Goal: Task Accomplishment & Management: Use online tool/utility

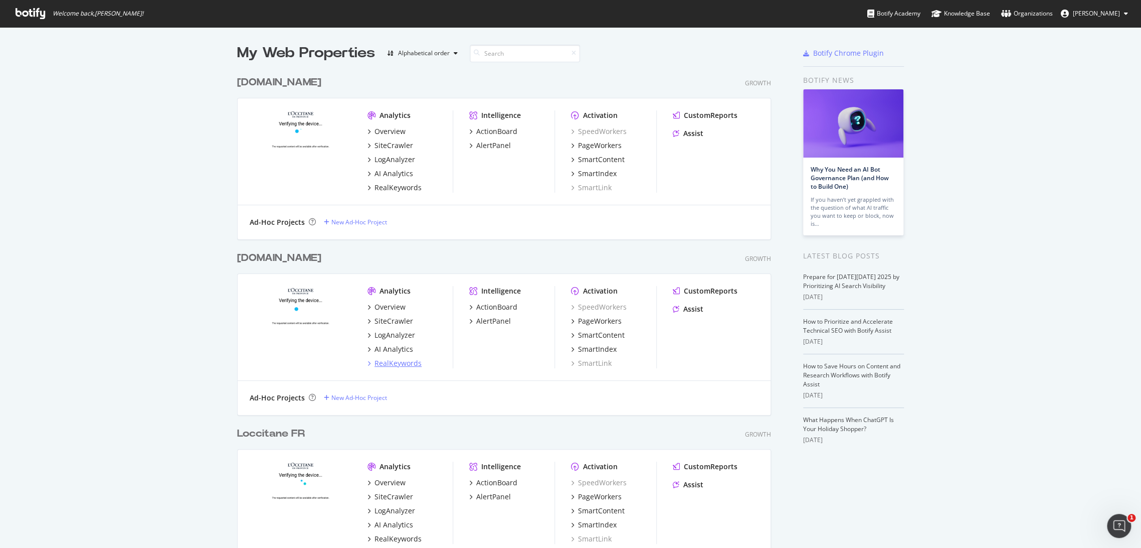
click at [375, 358] on div "RealKeywords" at bounding box center [398, 363] width 47 height 10
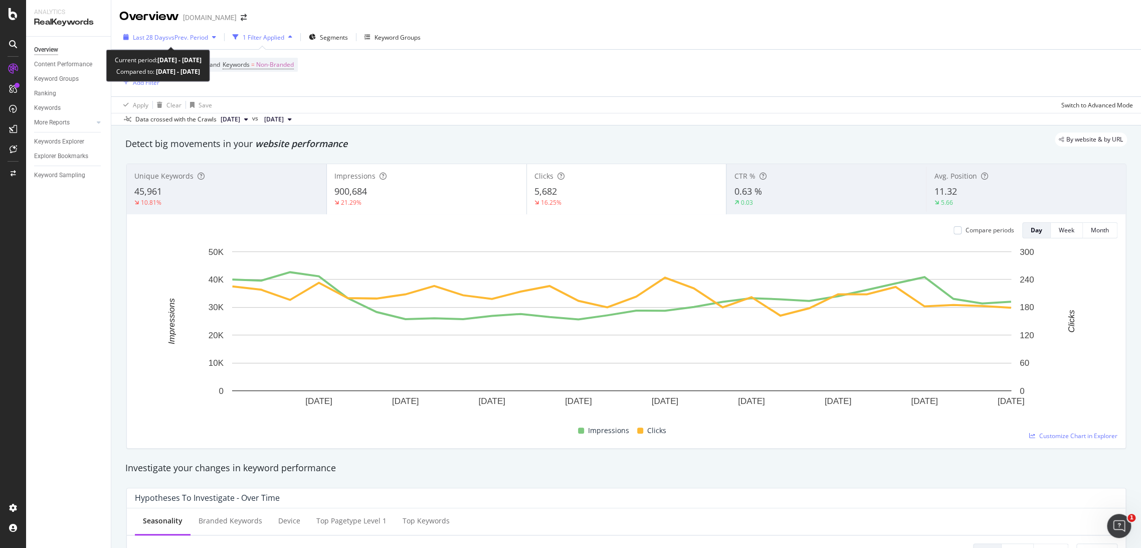
click at [163, 31] on div "Last 28 Days vs Prev. Period" at bounding box center [169, 37] width 101 height 15
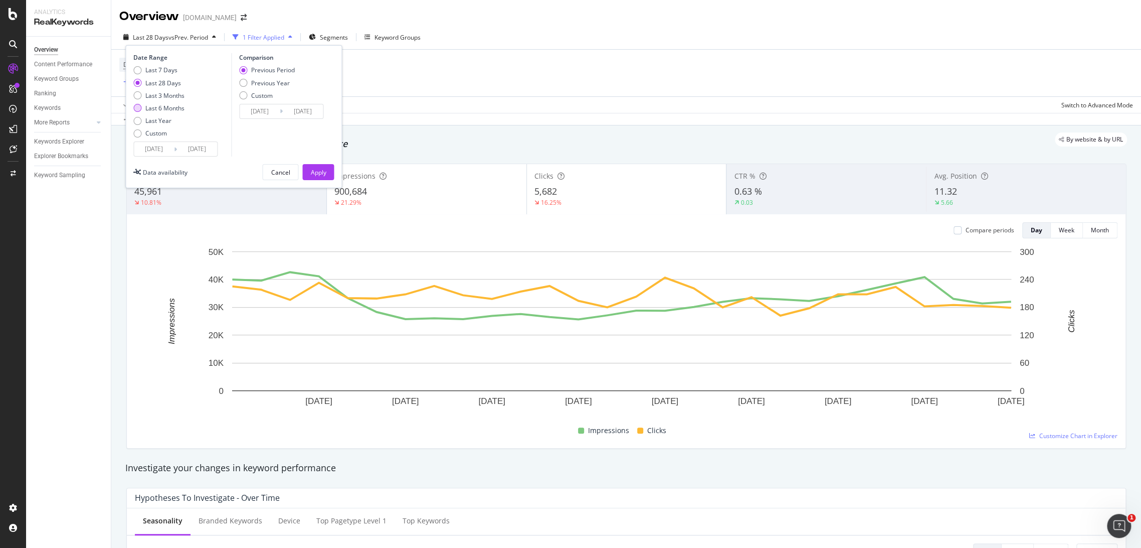
click at [168, 108] on div "Last 6 Months" at bounding box center [164, 108] width 39 height 9
type input "[DATE]"
click at [320, 177] on div "Apply" at bounding box center [318, 171] width 16 height 15
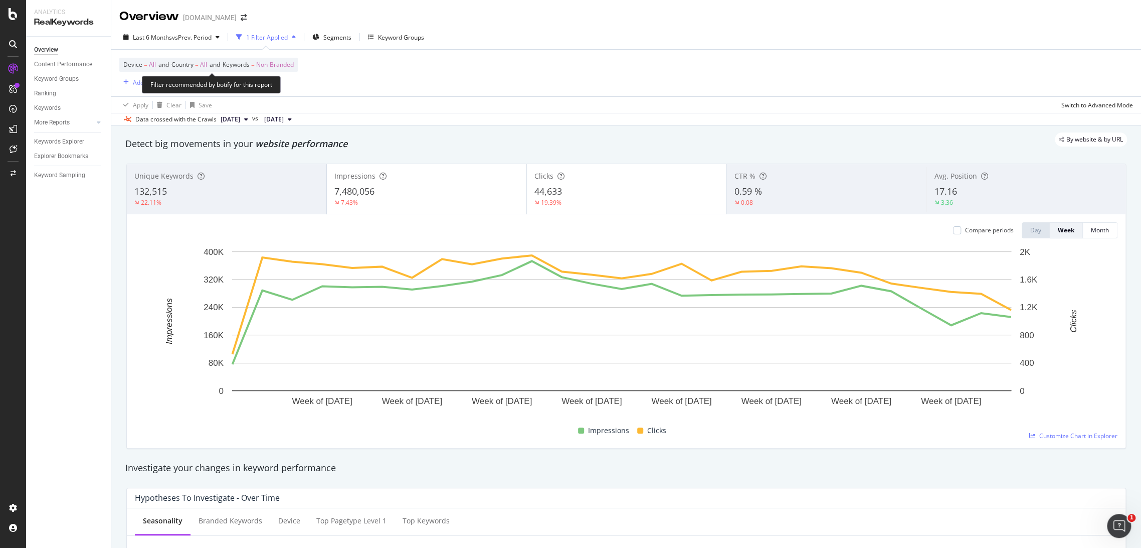
click at [286, 66] on span "Non-Branded" at bounding box center [275, 65] width 38 height 14
click at [451, 76] on div "Device = All and Country = All and Keywords = Non-Branded Add Filter" at bounding box center [626, 73] width 1014 height 47
click at [263, 61] on span "Non-Branded" at bounding box center [275, 65] width 38 height 14
click at [285, 84] on div "Non-Branded" at bounding box center [264, 88] width 54 height 15
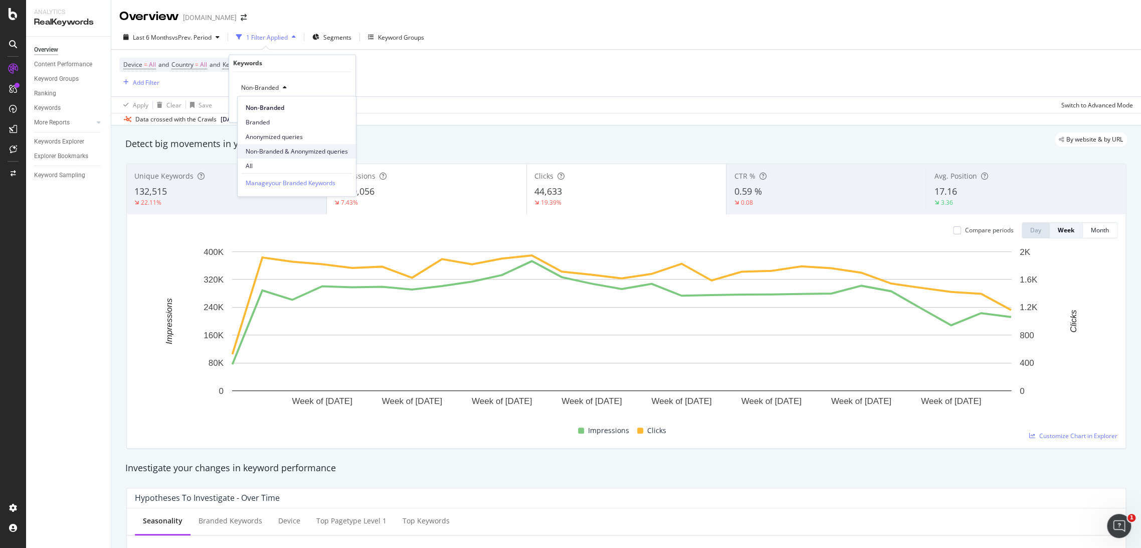
click at [308, 154] on span "Non-Branded & Anonymized queries" at bounding box center [297, 151] width 102 height 9
click at [351, 95] on div "Non-Branded & Anonymized queries" at bounding box center [296, 88] width 118 height 15
click at [345, 107] on span "Non-Branded" at bounding box center [298, 107] width 105 height 9
drag, startPoint x: 258, startPoint y: 90, endPoint x: 273, endPoint y: 95, distance: 15.6
click at [258, 89] on span "Non-Branded" at bounding box center [258, 88] width 42 height 9
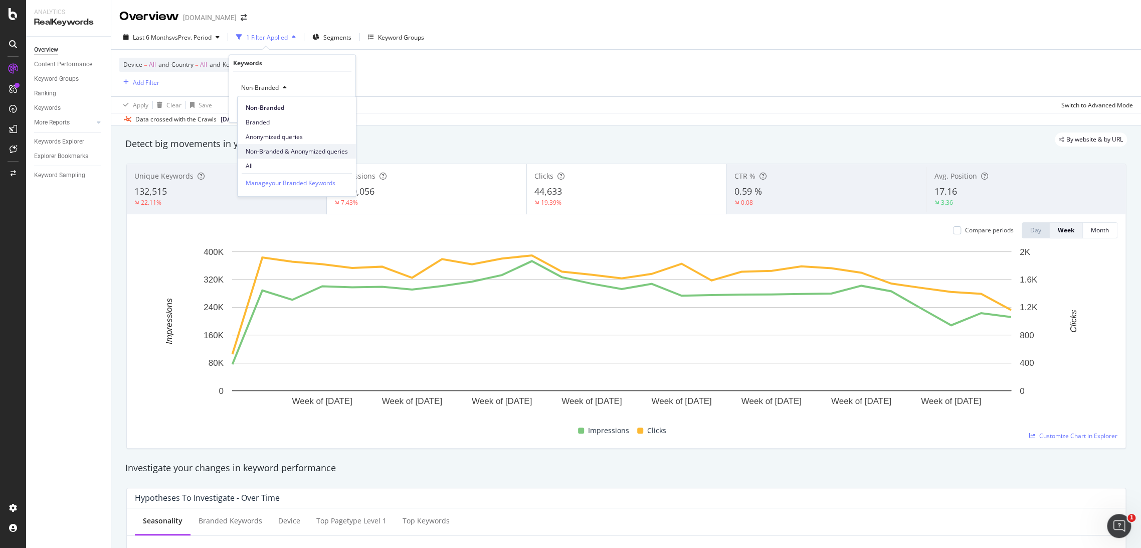
click at [305, 144] on div "Non-Branded & Anonymized queries" at bounding box center [297, 151] width 118 height 15
click at [337, 110] on div "button" at bounding box center [333, 109] width 14 height 6
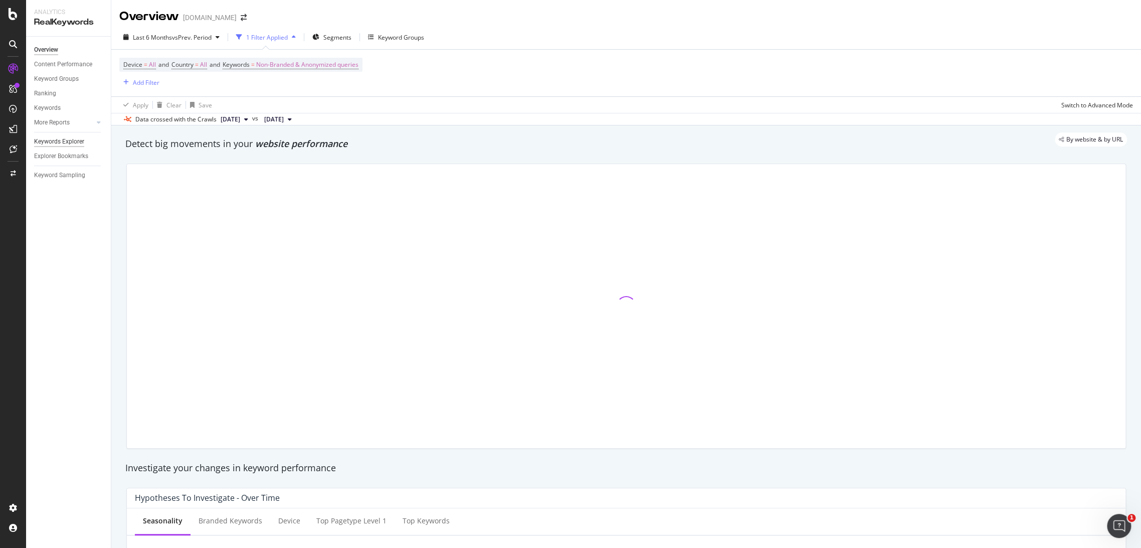
click at [74, 139] on div "Keywords Explorer" at bounding box center [59, 141] width 50 height 11
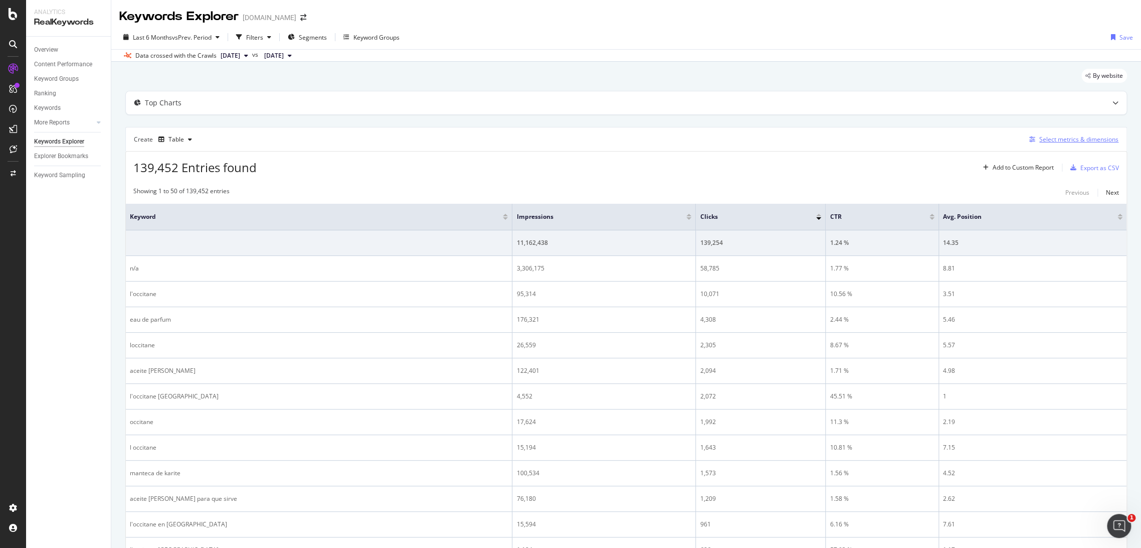
click at [1069, 143] on div "Select metrics & dimensions" at bounding box center [1079, 139] width 79 height 9
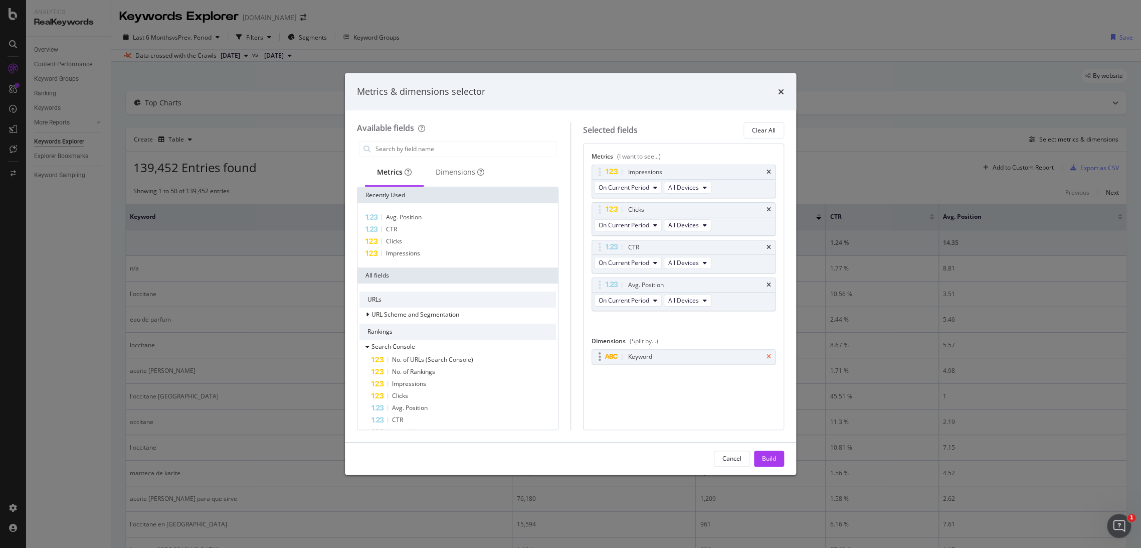
click at [768, 355] on icon "times" at bounding box center [769, 357] width 5 height 6
click at [436, 176] on div "Dimensions" at bounding box center [460, 172] width 49 height 10
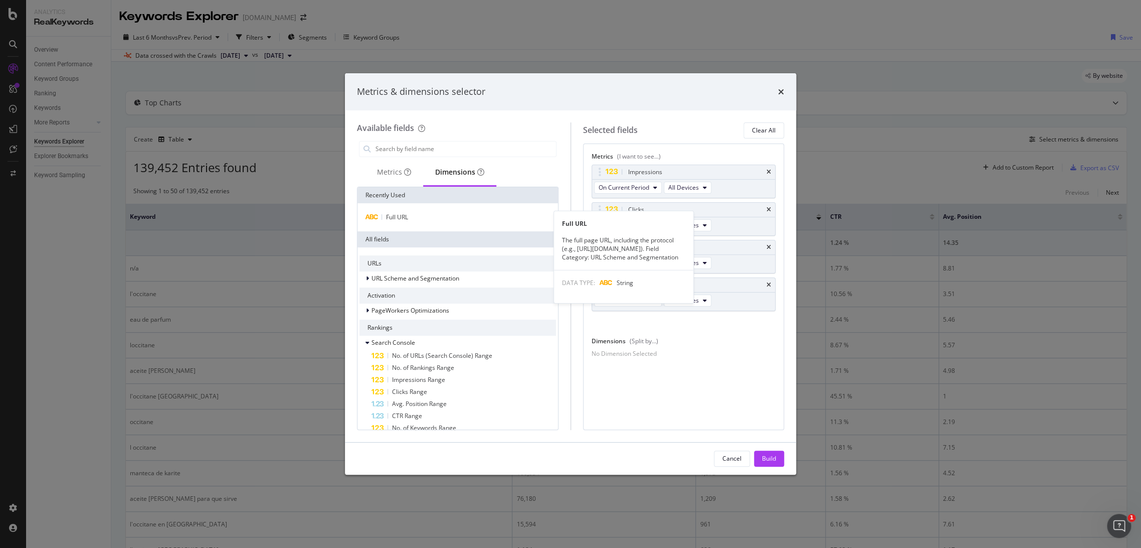
click at [419, 216] on div "Full URL" at bounding box center [458, 217] width 197 height 12
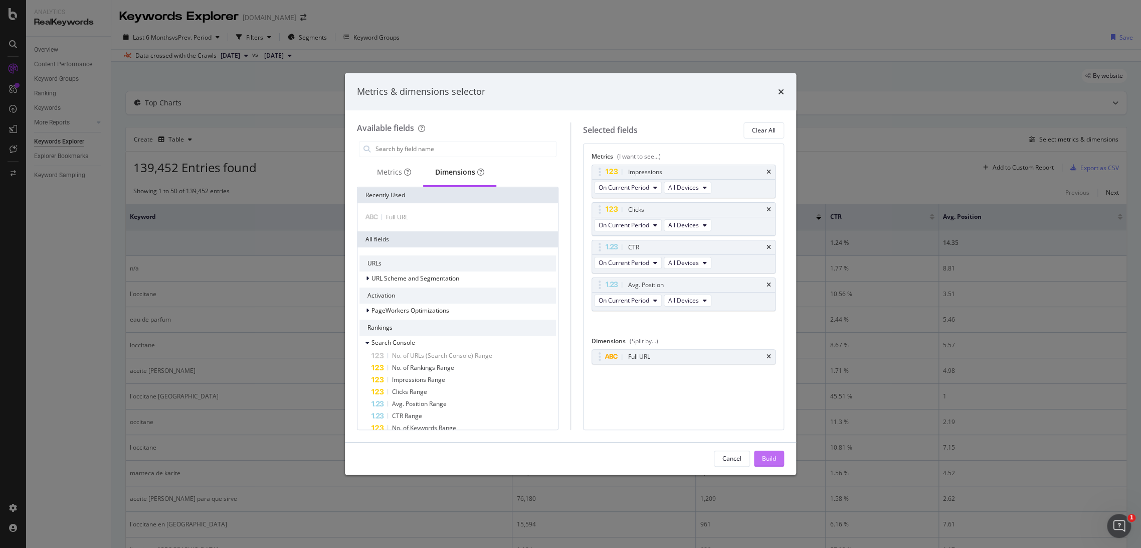
click at [774, 463] on div "Build" at bounding box center [769, 458] width 14 height 15
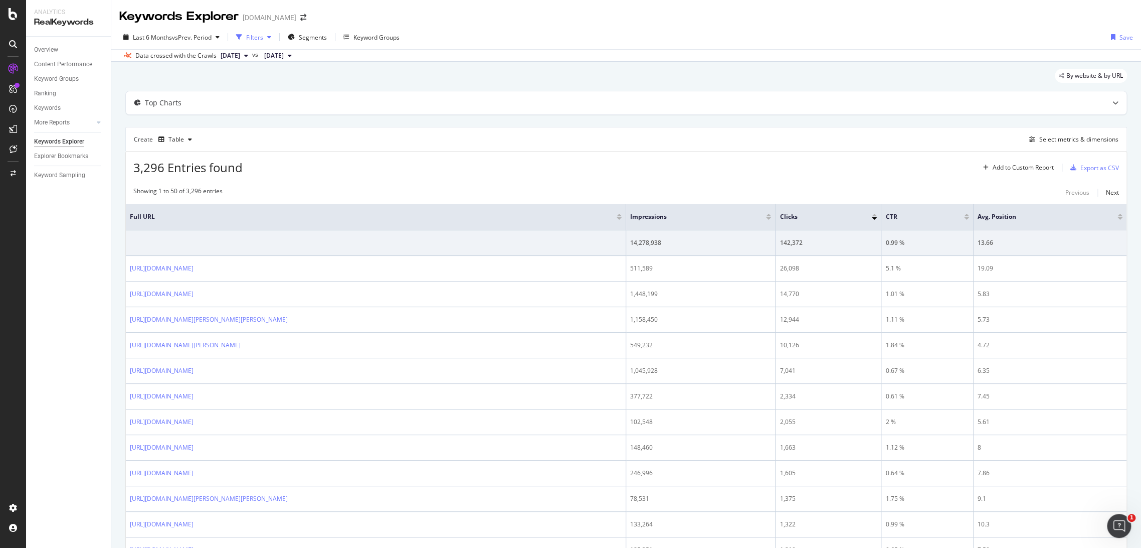
click at [249, 31] on div "Filters" at bounding box center [253, 37] width 43 height 15
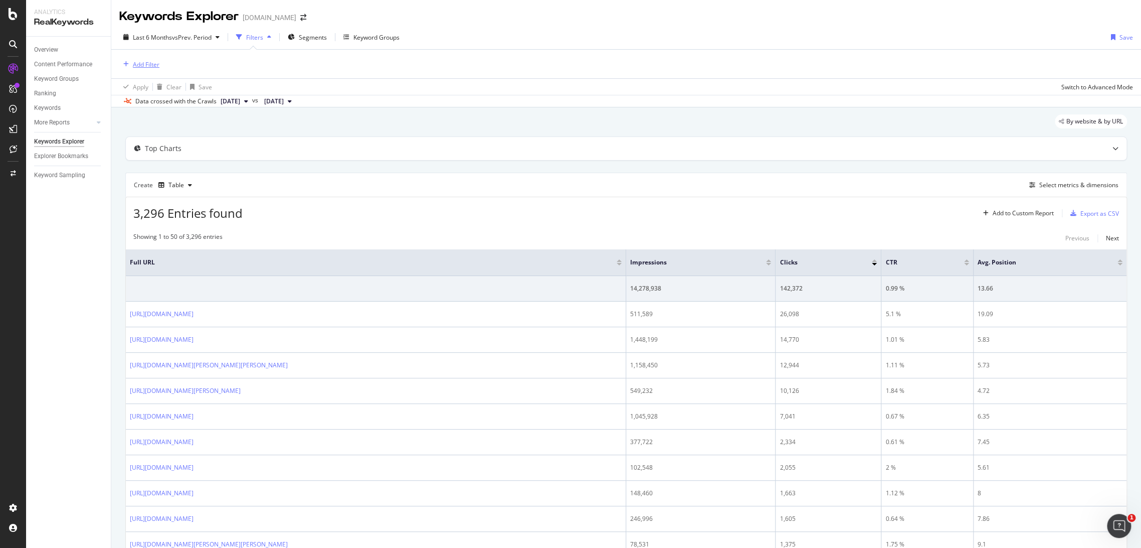
click at [154, 66] on div "Add Filter" at bounding box center [146, 64] width 27 height 9
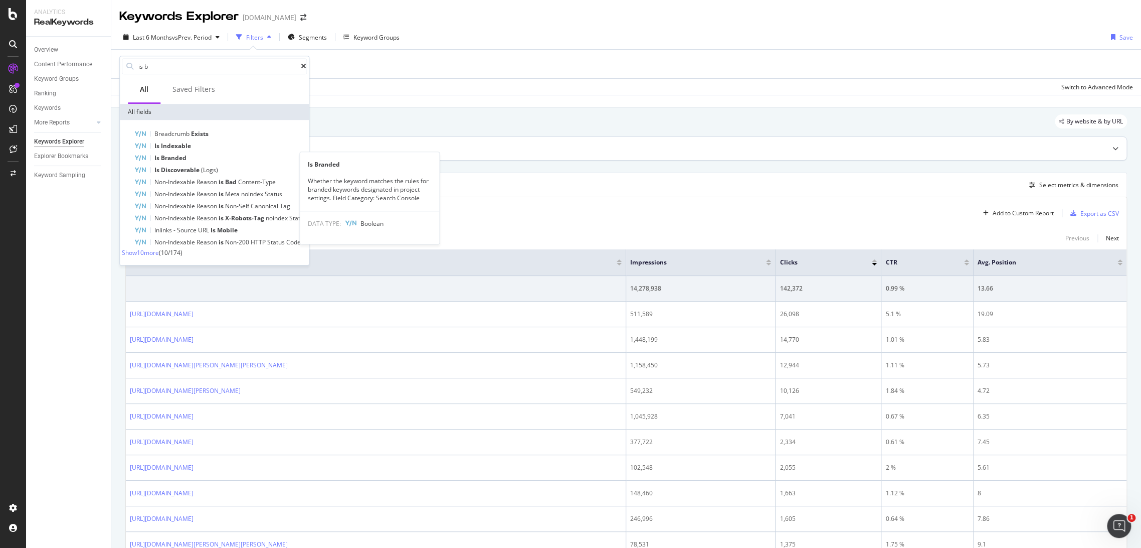
type input "is b"
click at [190, 158] on div "Is Branded" at bounding box center [220, 158] width 173 height 12
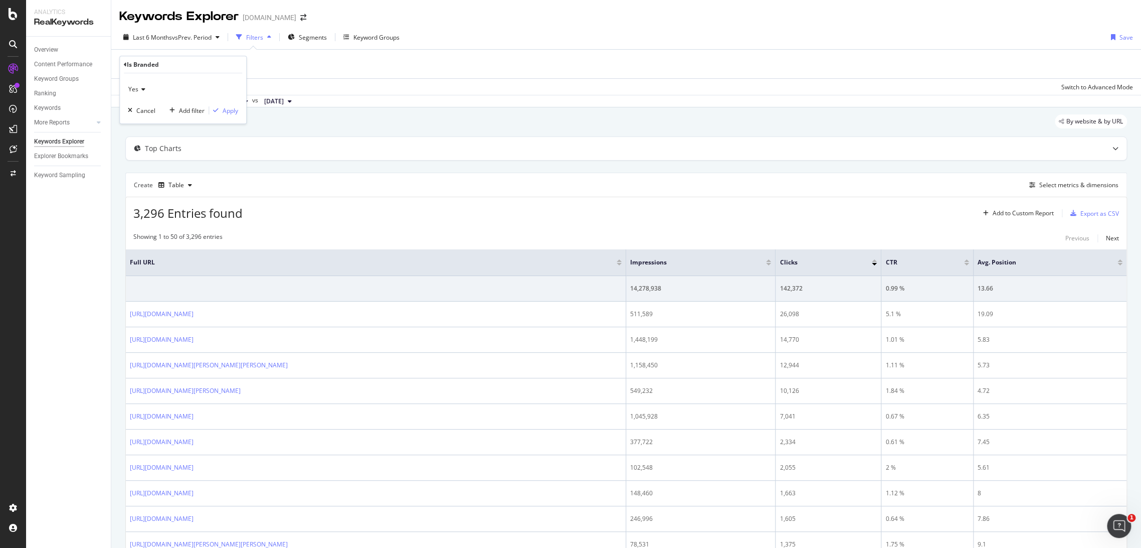
click at [138, 88] on icon at bounding box center [141, 89] width 7 height 6
click at [145, 121] on div "No" at bounding box center [183, 122] width 107 height 13
click at [230, 106] on div "Apply" at bounding box center [223, 110] width 29 height 9
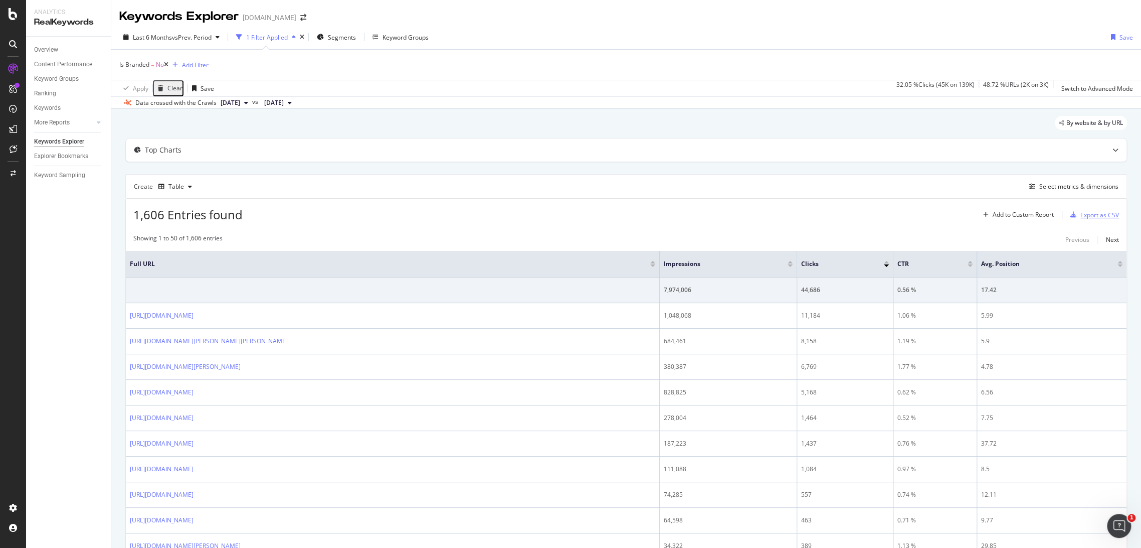
click at [1089, 215] on div "Export as CSV" at bounding box center [1100, 215] width 39 height 9
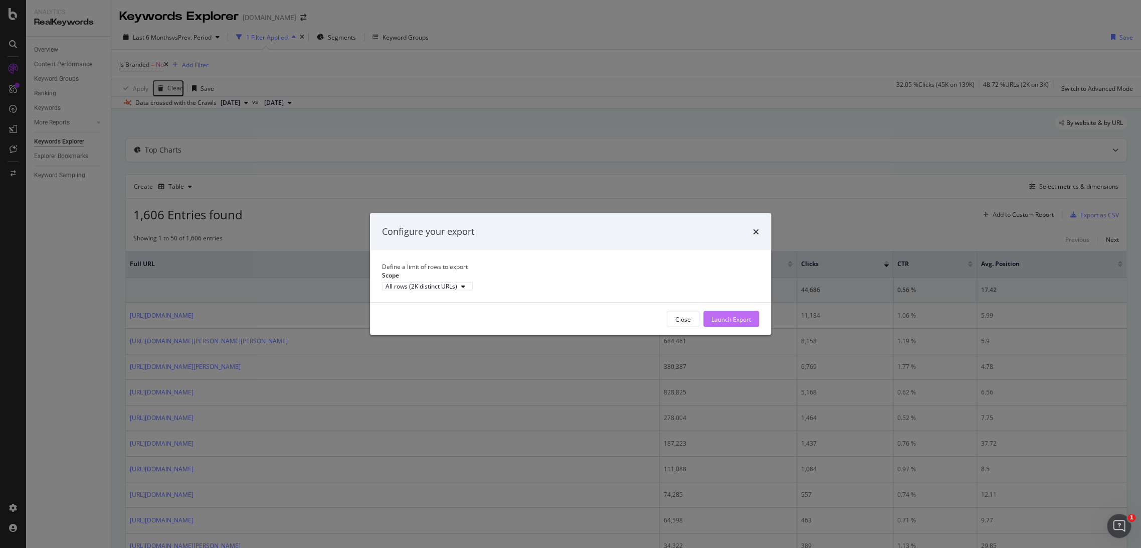
click at [748, 323] on div "Launch Export" at bounding box center [732, 318] width 40 height 9
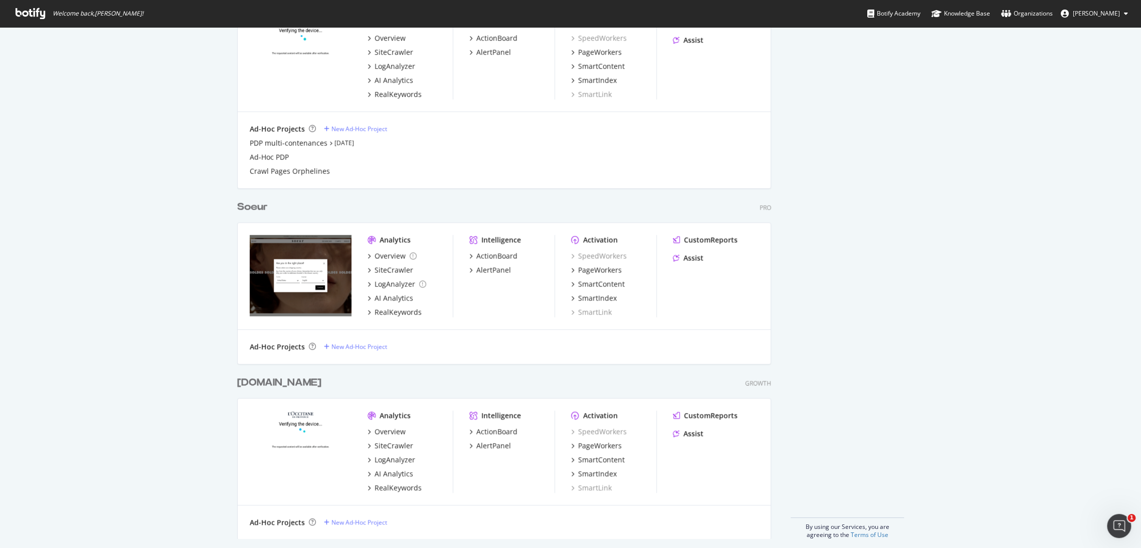
scroll to position [451, 0]
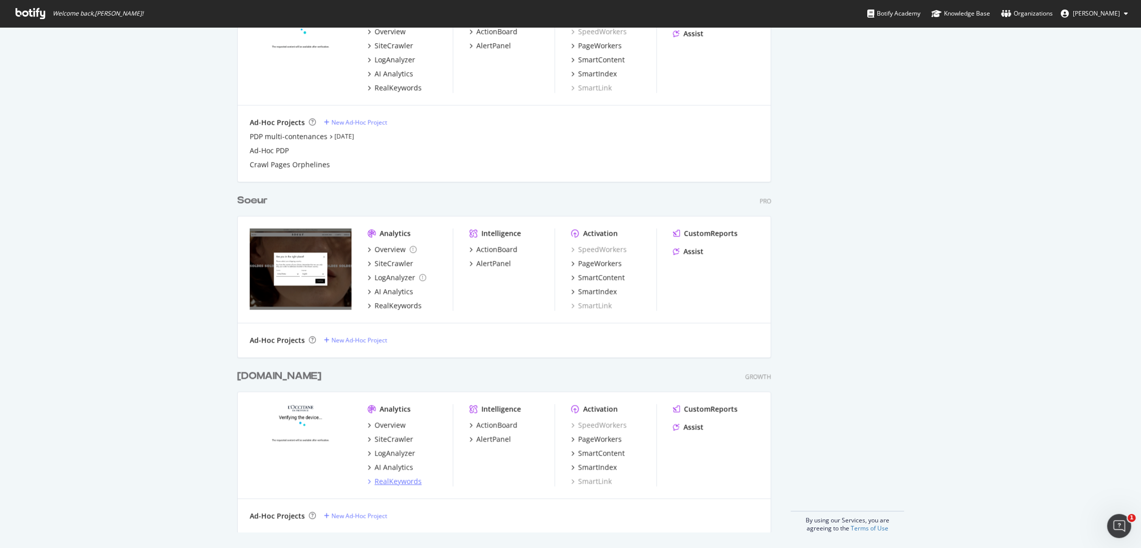
click at [397, 481] on div "RealKeywords" at bounding box center [398, 481] width 47 height 10
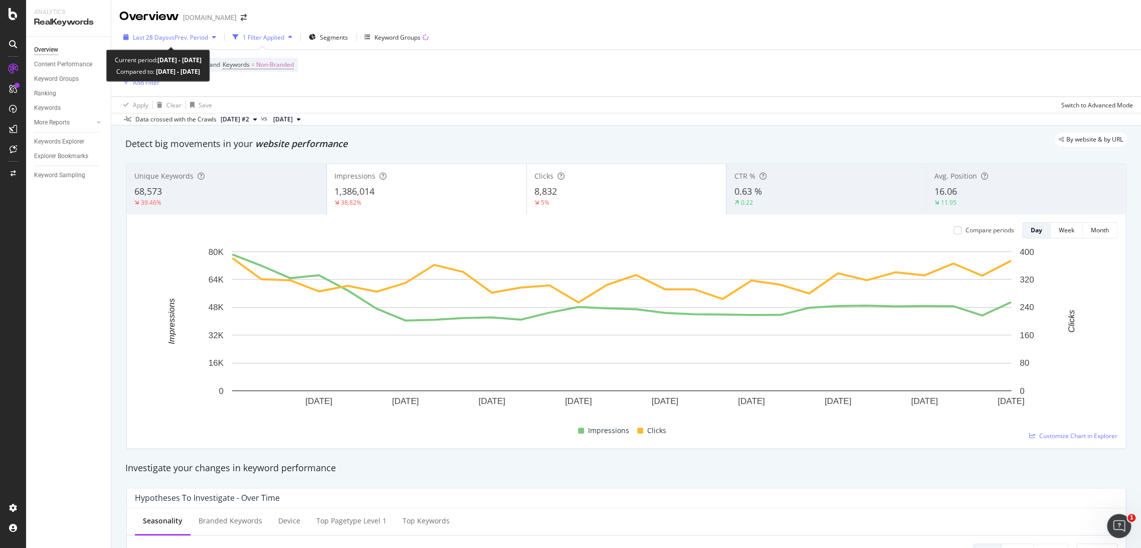
click at [164, 37] on span "Last 28 Days" at bounding box center [151, 37] width 36 height 9
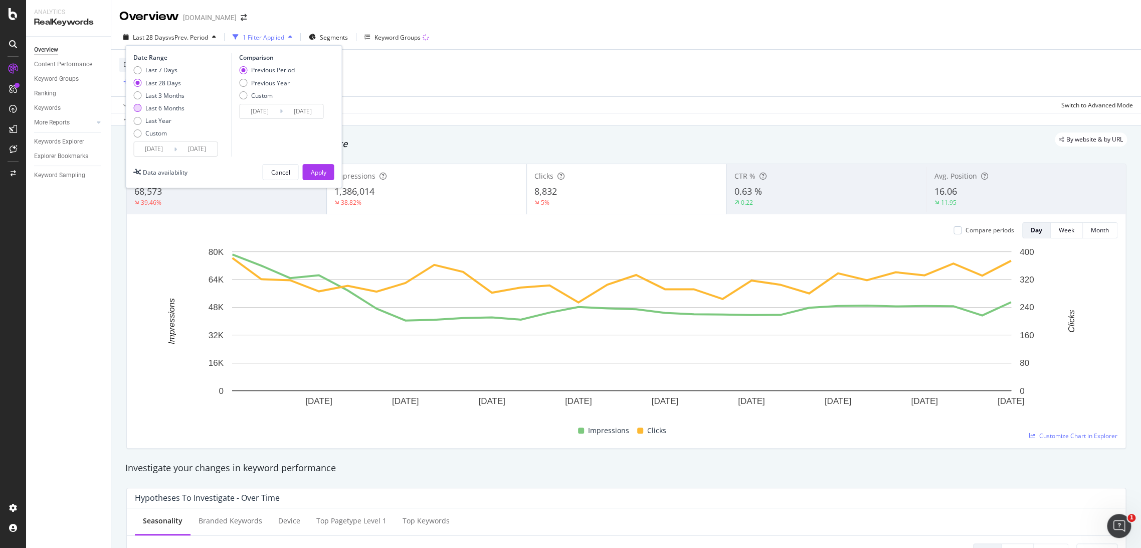
click at [169, 106] on div "Last 6 Months" at bounding box center [164, 108] width 39 height 9
type input "[DATE]"
drag, startPoint x: 295, startPoint y: 163, endPoint x: 332, endPoint y: 179, distance: 39.6
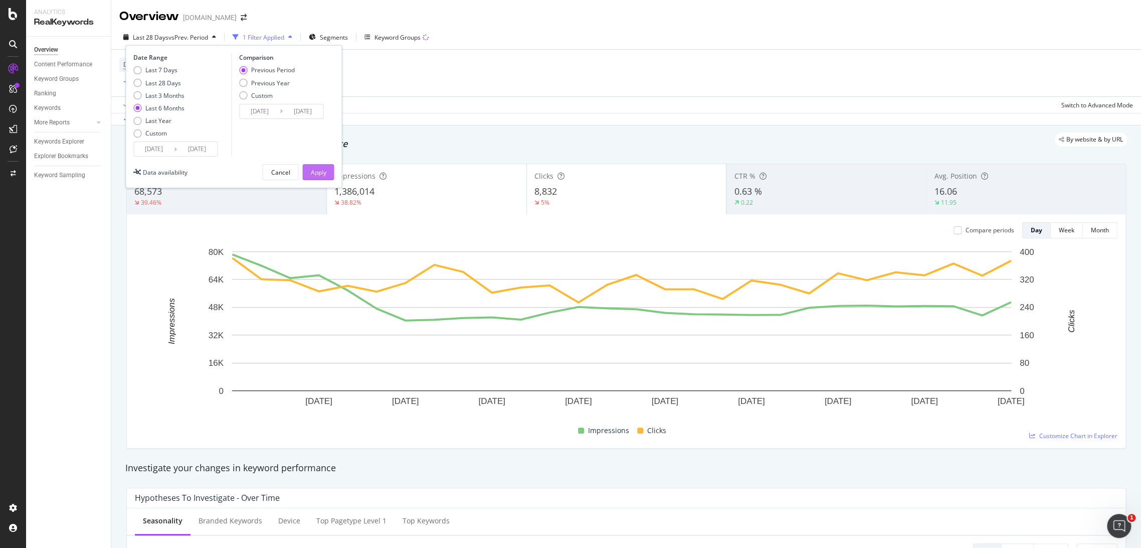
click at [297, 164] on div "Date Range Last 7 Days Last 28 Days Last 3 Months Last 6 Months Last Year Custo…" at bounding box center [233, 116] width 217 height 143
click at [313, 176] on div "Apply" at bounding box center [318, 172] width 16 height 9
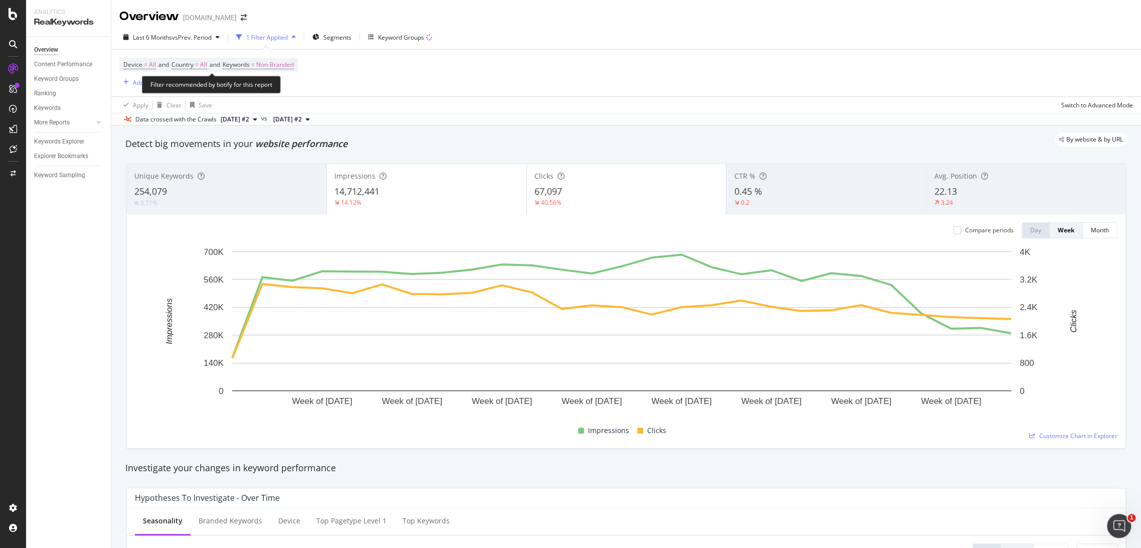
drag, startPoint x: 265, startPoint y: 66, endPoint x: 275, endPoint y: 86, distance: 22.2
click at [265, 65] on span "Non-Branded" at bounding box center [275, 65] width 38 height 14
click at [277, 85] on span "Non-Branded" at bounding box center [258, 88] width 42 height 9
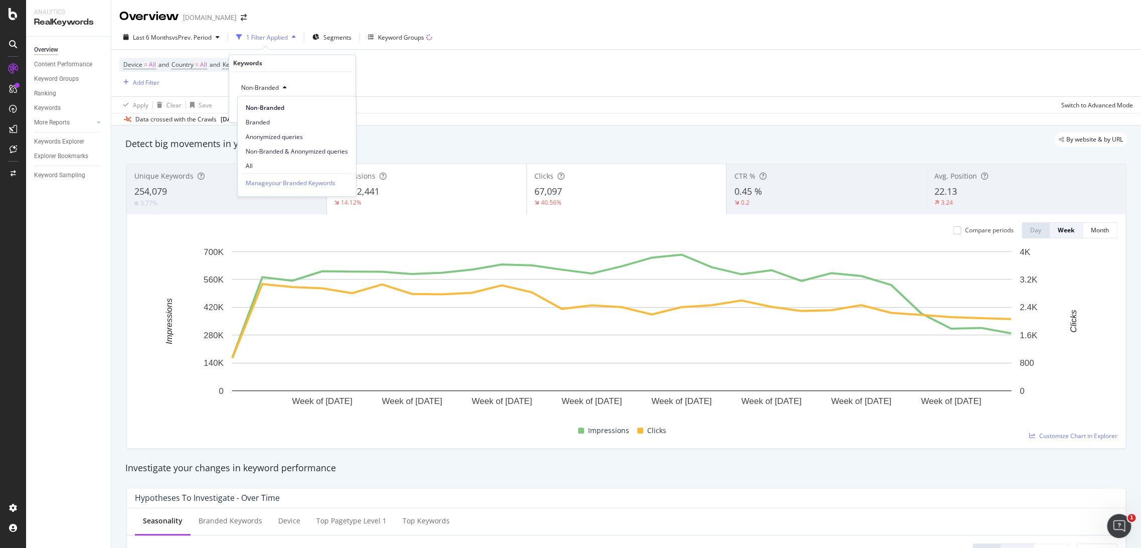
click at [306, 144] on div "Non-Branded & Anonymized queries" at bounding box center [297, 151] width 118 height 15
click at [341, 112] on div "Apply" at bounding box center [348, 109] width 16 height 9
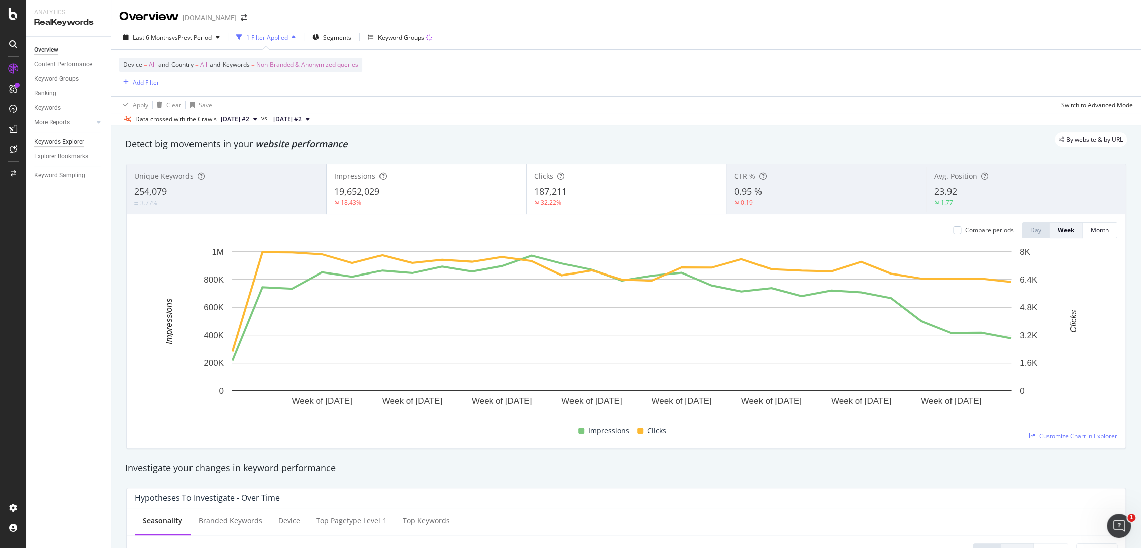
click at [64, 139] on div "Keywords Explorer" at bounding box center [59, 141] width 50 height 11
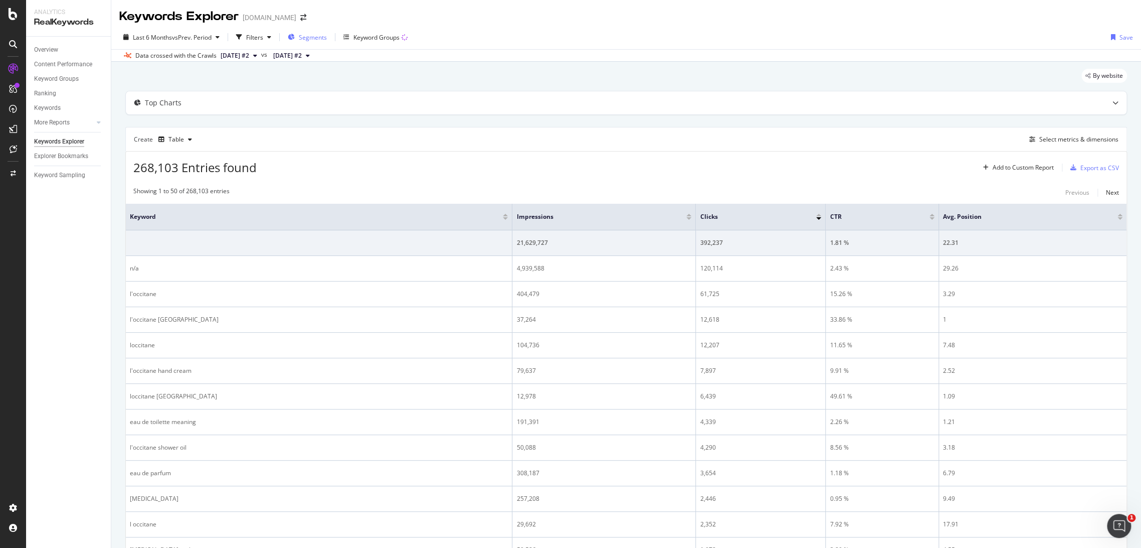
click at [316, 34] on span "Segments" at bounding box center [313, 37] width 28 height 9
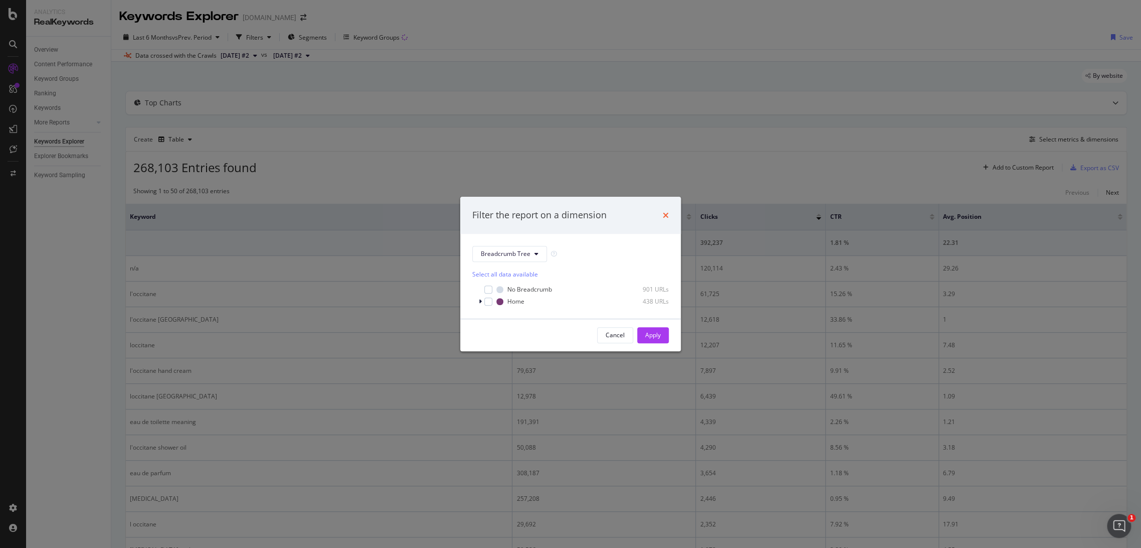
click at [664, 214] on icon "times" at bounding box center [666, 215] width 6 height 8
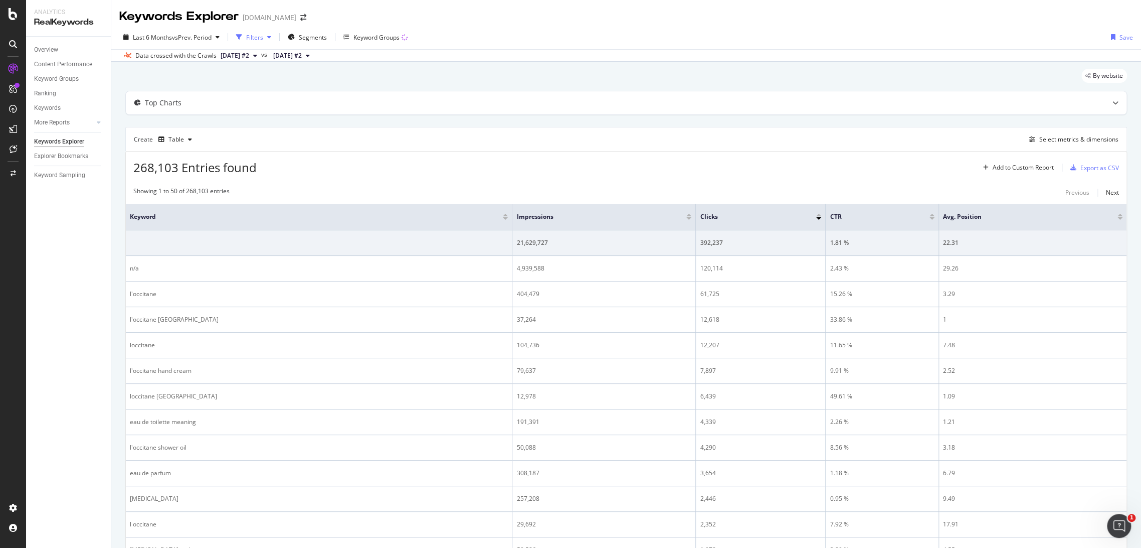
click at [251, 43] on div "Filters" at bounding box center [253, 37] width 43 height 15
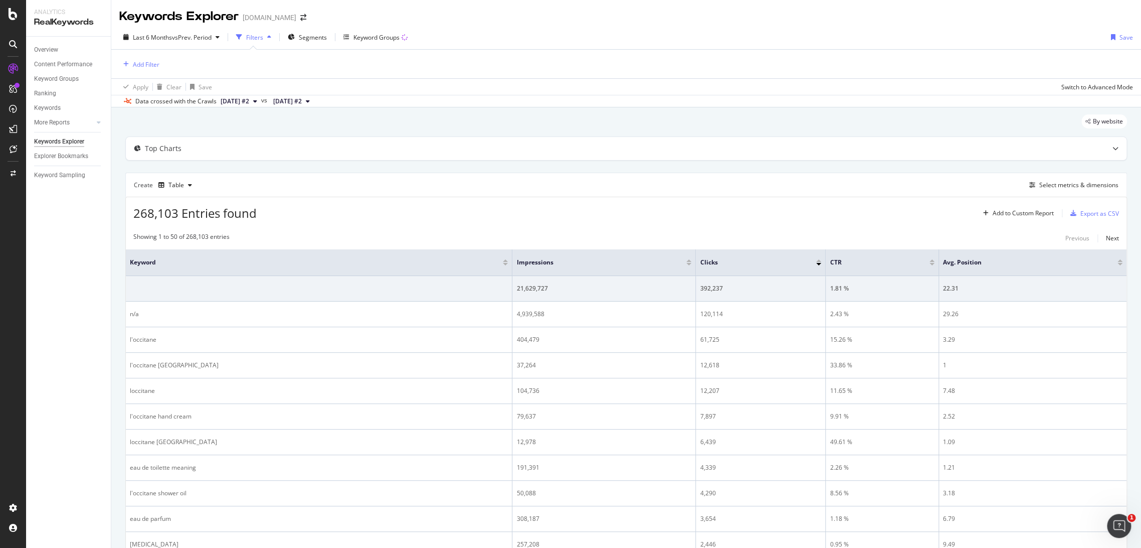
drag, startPoint x: 46, startPoint y: 50, endPoint x: 50, endPoint y: 70, distance: 20.5
click at [46, 50] on div "Overview" at bounding box center [46, 50] width 24 height 11
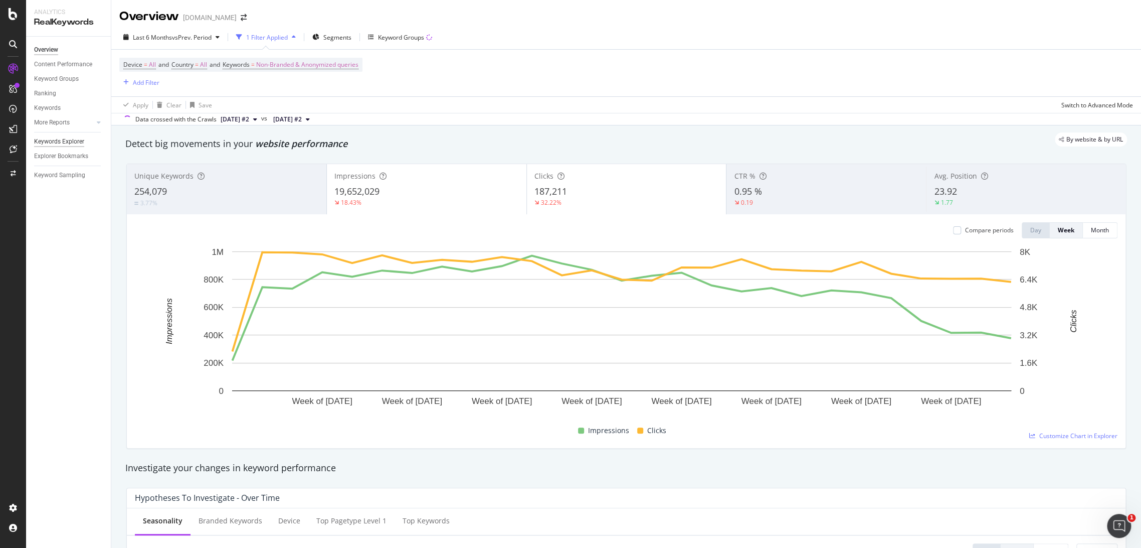
click at [76, 143] on div "Keywords Explorer" at bounding box center [59, 141] width 50 height 11
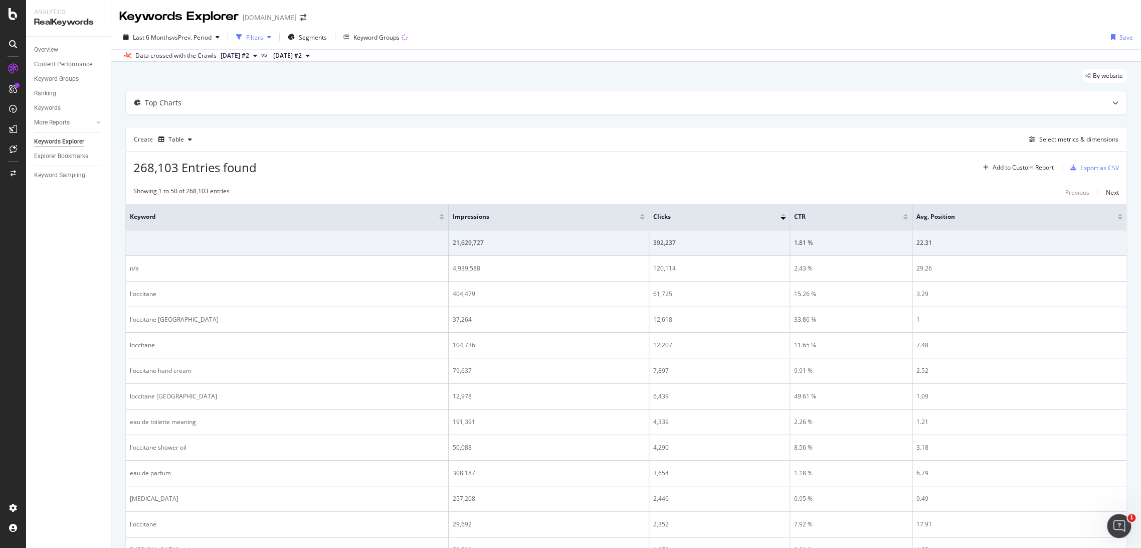
click at [262, 38] on div "Filters" at bounding box center [254, 37] width 17 height 9
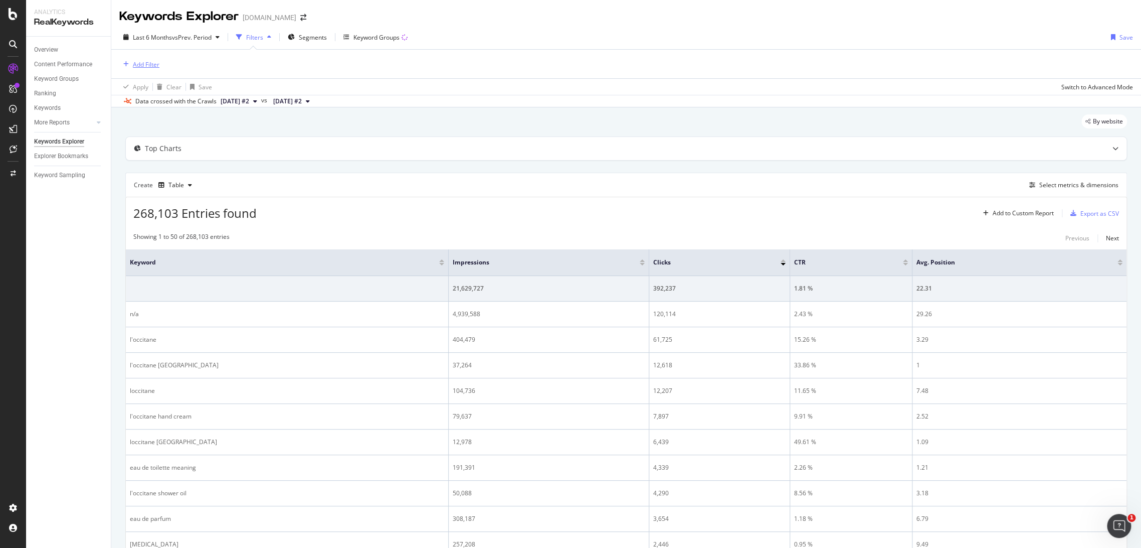
click at [142, 64] on div "Add Filter" at bounding box center [146, 64] width 27 height 9
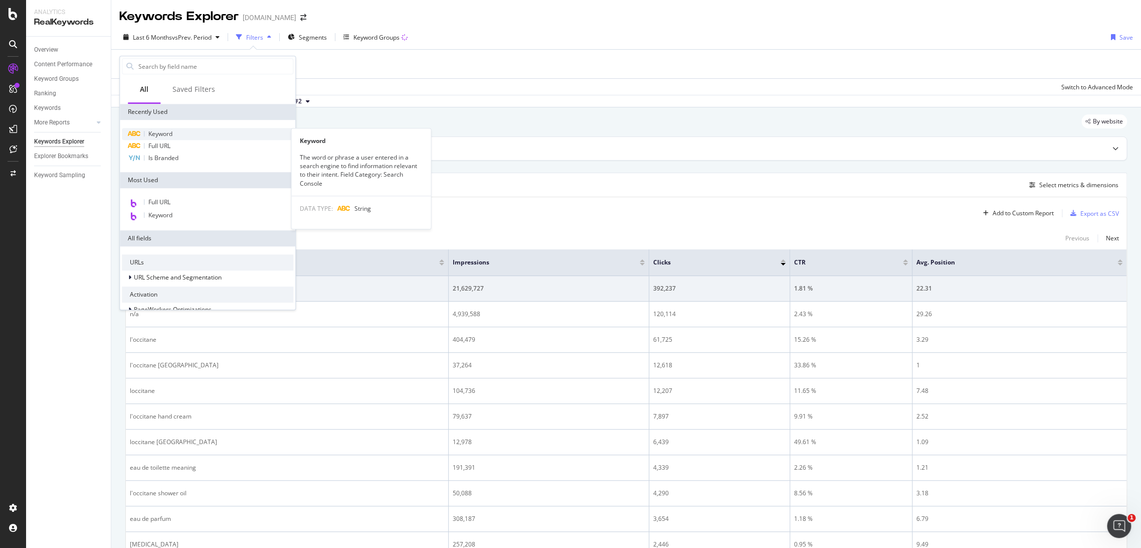
click at [174, 137] on div "Keyword" at bounding box center [208, 134] width 172 height 12
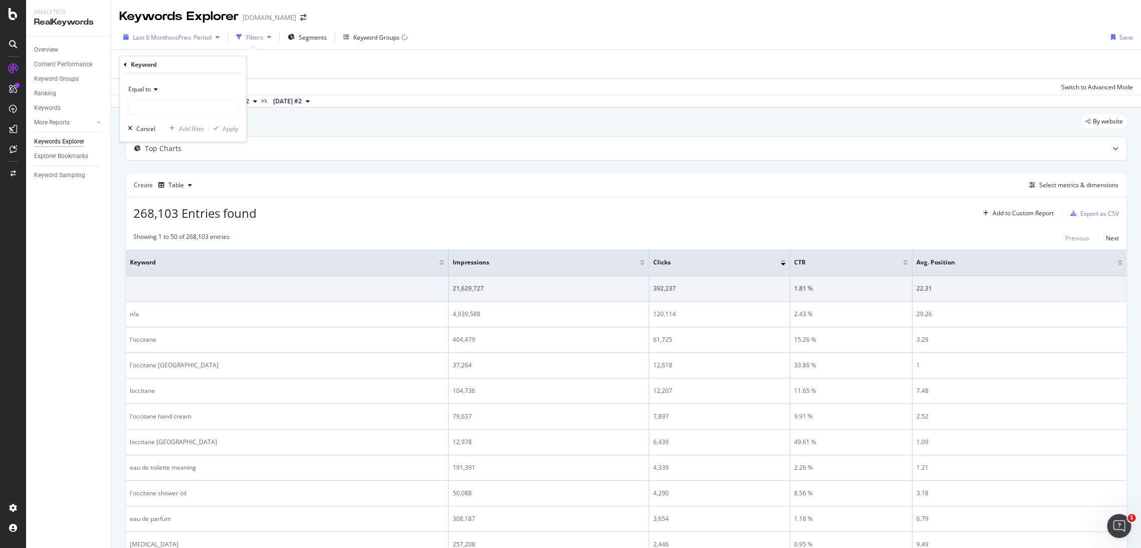
click at [168, 43] on div "Last 6 Months vs Prev. Period" at bounding box center [171, 37] width 104 height 15
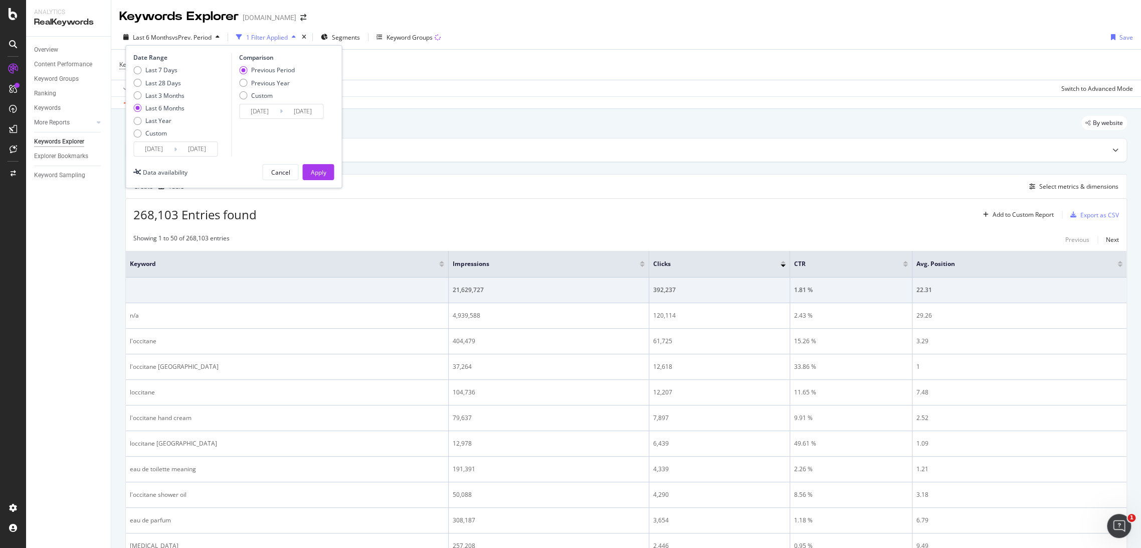
click at [370, 57] on div "Keyword = missing value Add Filter" at bounding box center [626, 65] width 1014 height 30
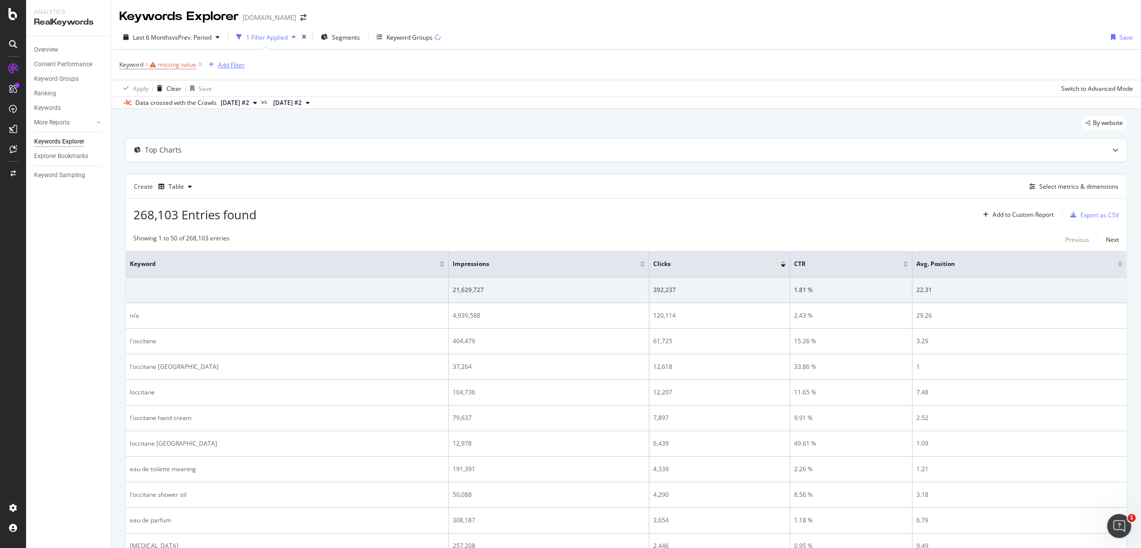
click at [209, 66] on icon "button" at bounding box center [212, 65] width 6 height 6
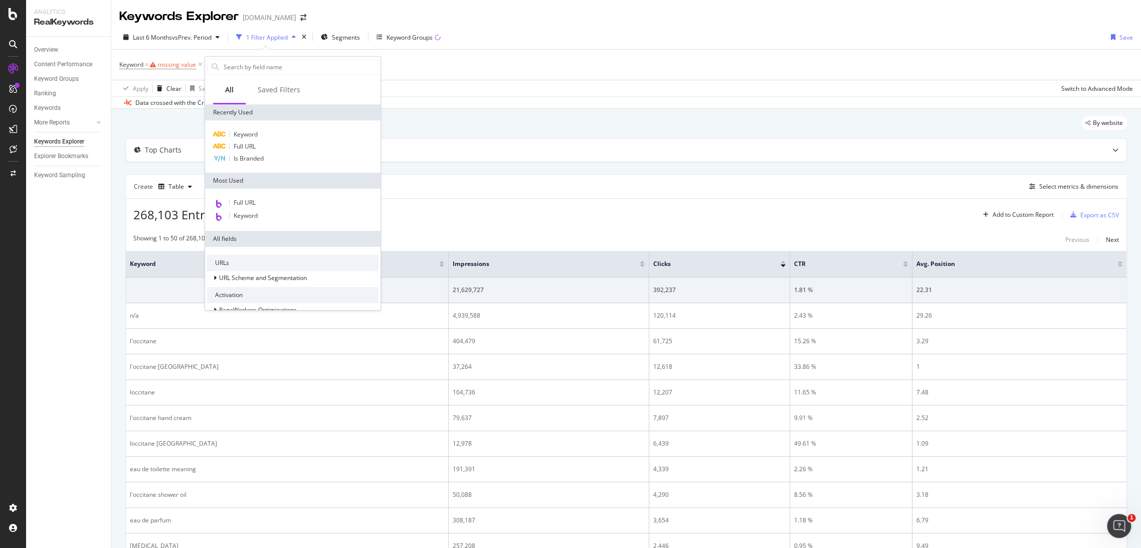
click at [595, 102] on div "Data crossed with the Crawls 2025 Sep. 27th #2 vs 2025 Feb. 26th #2" at bounding box center [626, 102] width 1030 height 12
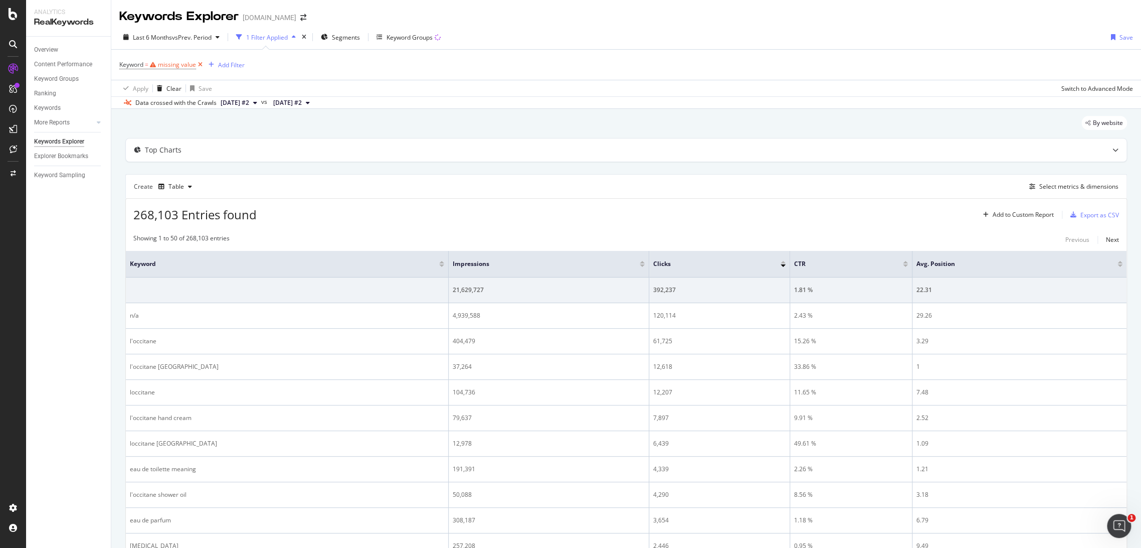
click at [201, 66] on icon at bounding box center [200, 65] width 9 height 10
click at [170, 63] on div "Add Filter" at bounding box center [626, 64] width 1014 height 29
click at [158, 65] on div "Add Filter" at bounding box center [146, 64] width 27 height 9
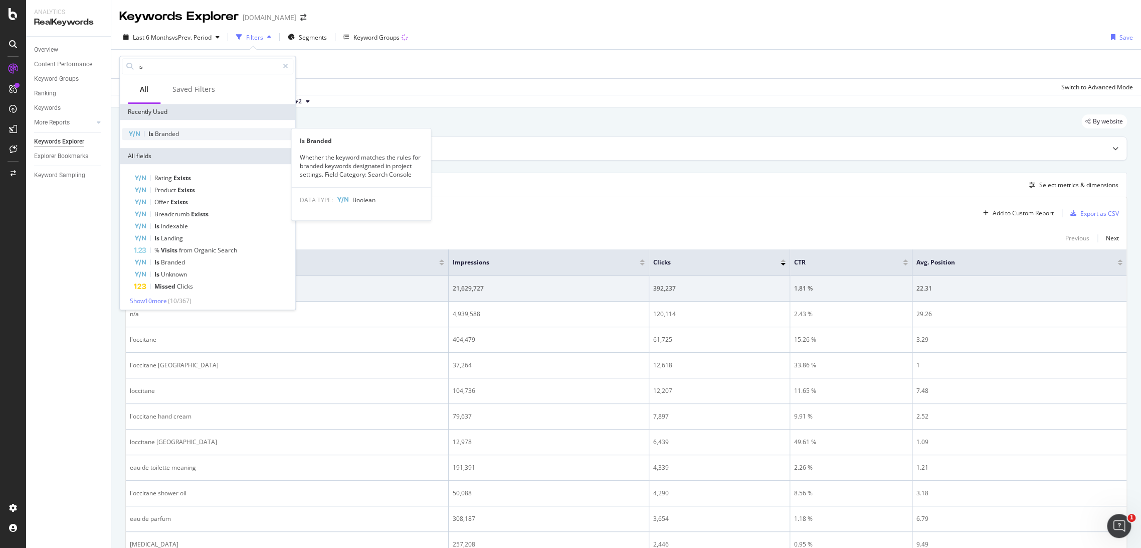
type input "is"
click at [159, 129] on span "Branded" at bounding box center [167, 133] width 24 height 9
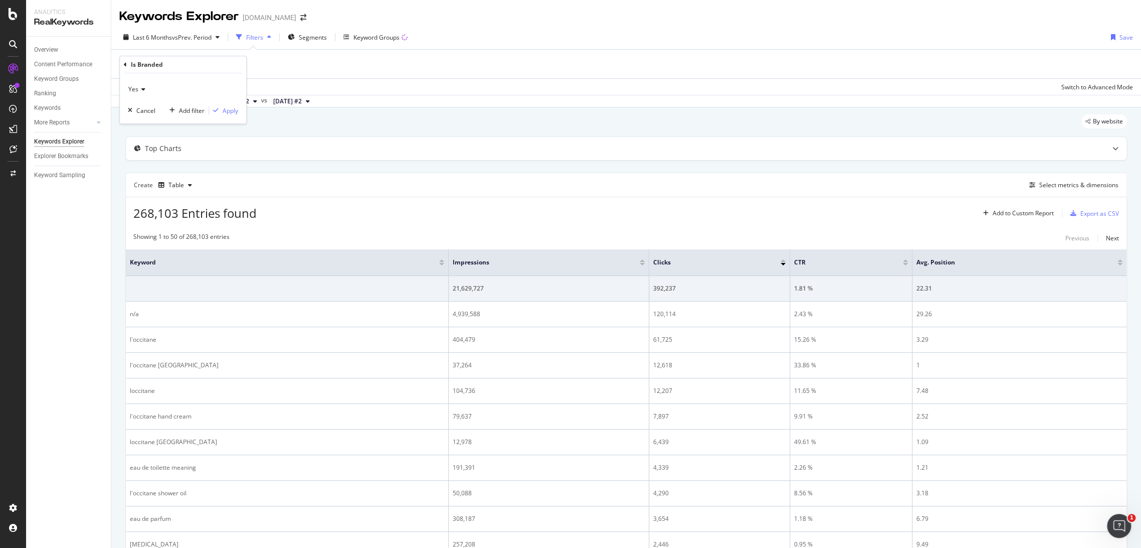
click at [143, 90] on icon at bounding box center [141, 89] width 7 height 6
click at [149, 126] on div "No" at bounding box center [183, 122] width 107 height 13
click at [229, 103] on div "No Cancel Add filter Apply" at bounding box center [183, 98] width 126 height 50
click at [231, 107] on div "Apply" at bounding box center [231, 110] width 16 height 9
click at [1078, 185] on div "Select metrics & dimensions" at bounding box center [1079, 186] width 79 height 9
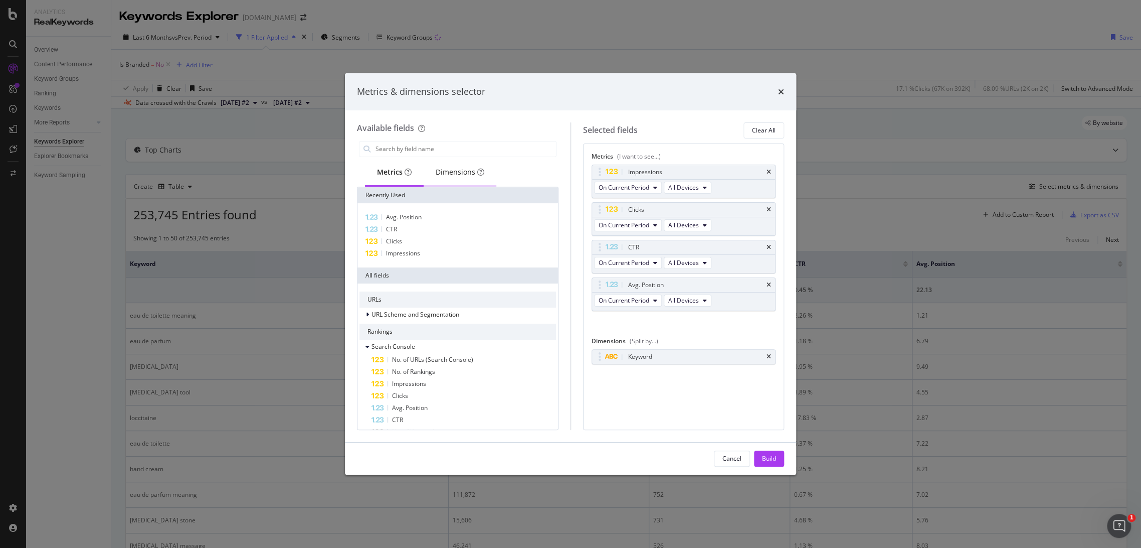
click at [445, 168] on div "Dimensions" at bounding box center [460, 172] width 49 height 10
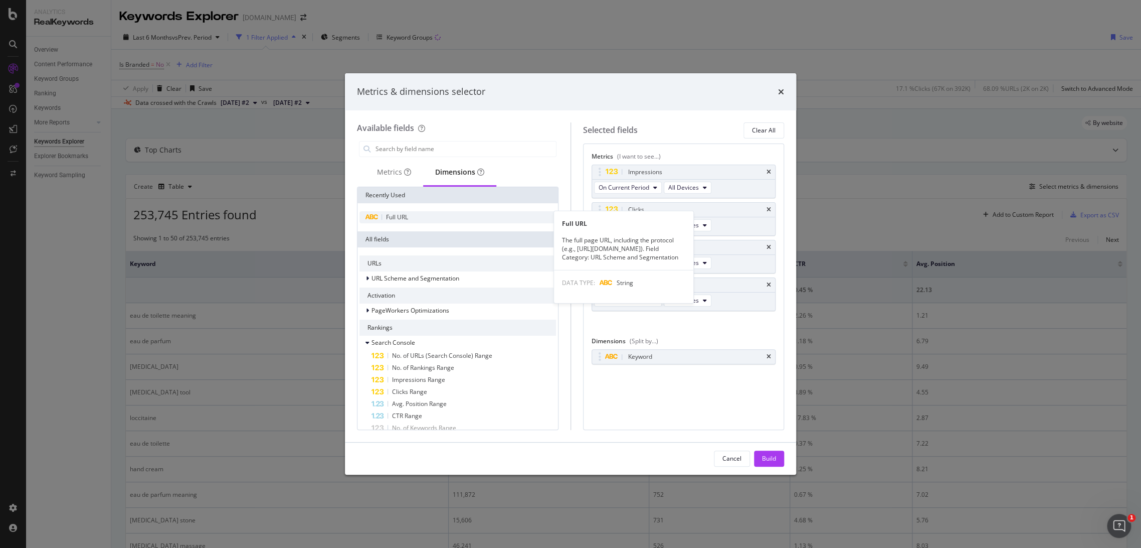
click at [411, 216] on div "Full URL" at bounding box center [458, 217] width 197 height 12
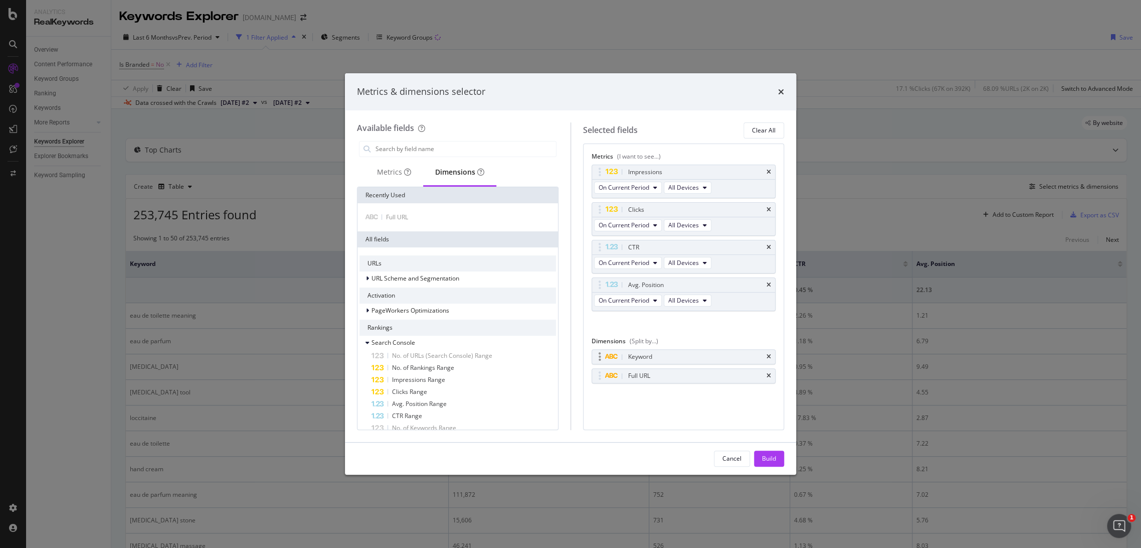
click at [766, 353] on div "Keyword" at bounding box center [684, 357] width 184 height 14
click at [770, 355] on icon "times" at bounding box center [769, 357] width 5 height 6
click at [774, 457] on div "Build" at bounding box center [769, 458] width 14 height 9
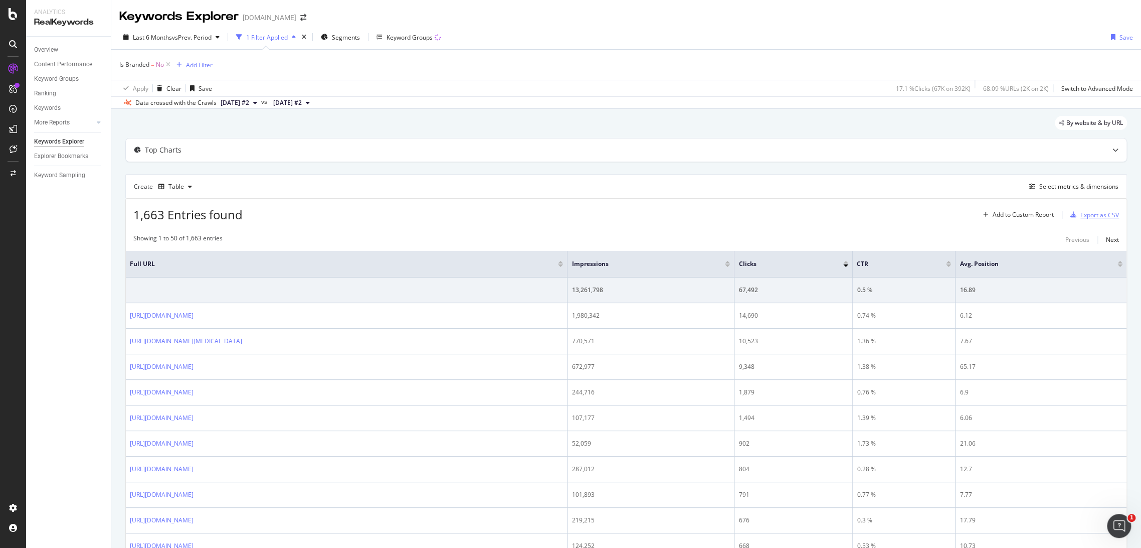
click at [1087, 212] on div "Export as CSV" at bounding box center [1100, 215] width 39 height 9
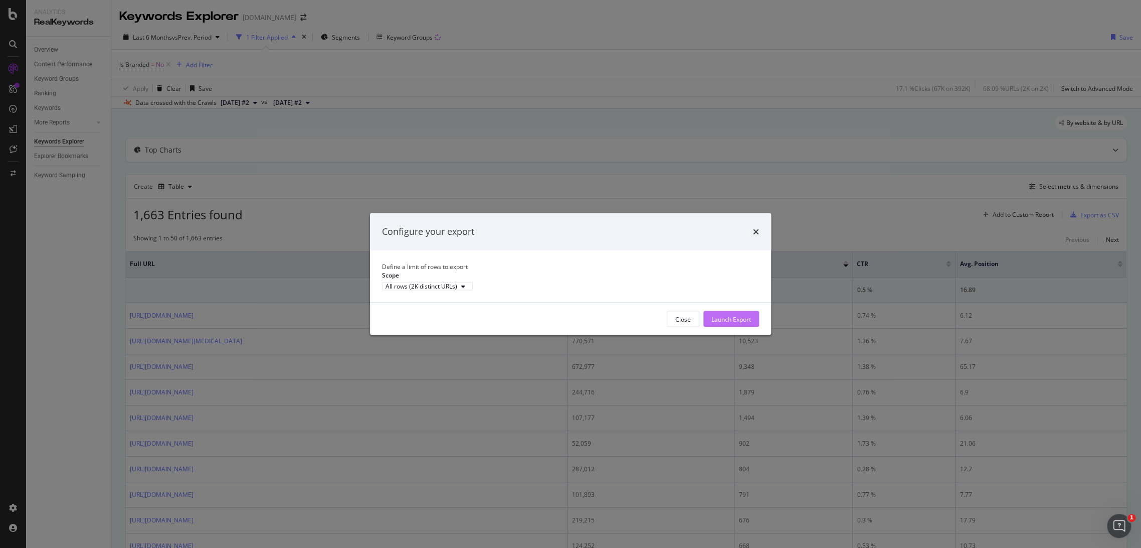
click at [744, 323] on div "Launch Export" at bounding box center [732, 318] width 40 height 9
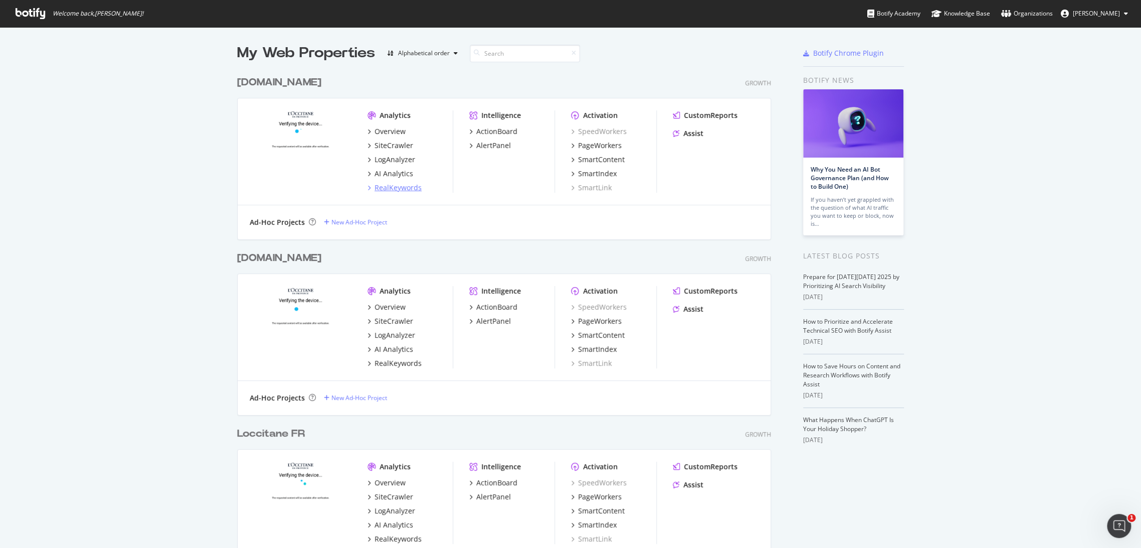
click at [393, 187] on div "RealKeywords" at bounding box center [398, 188] width 47 height 10
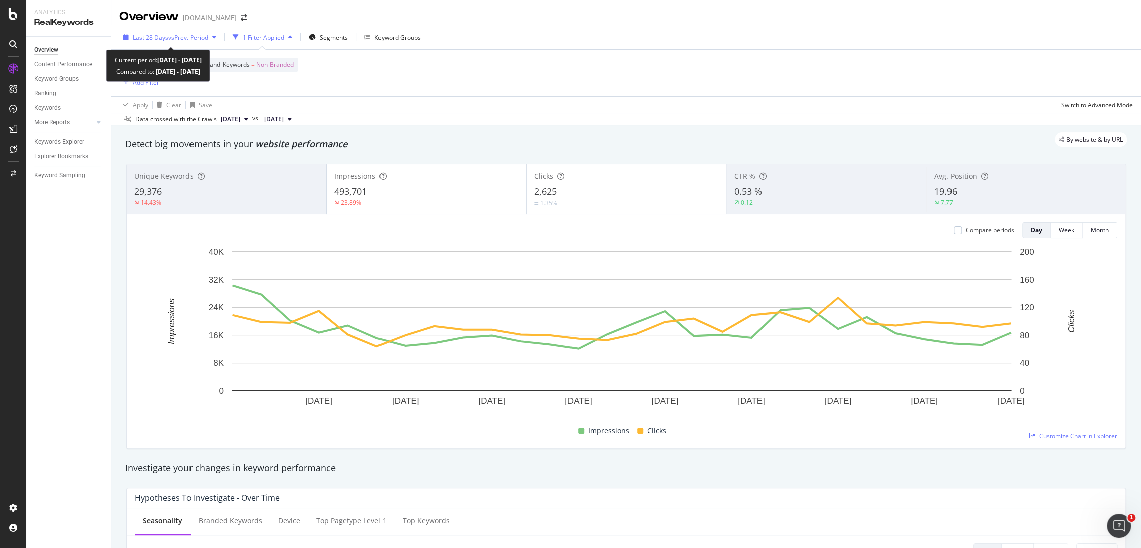
click at [175, 32] on div "Last 28 Days vs Prev. Period" at bounding box center [169, 37] width 101 height 15
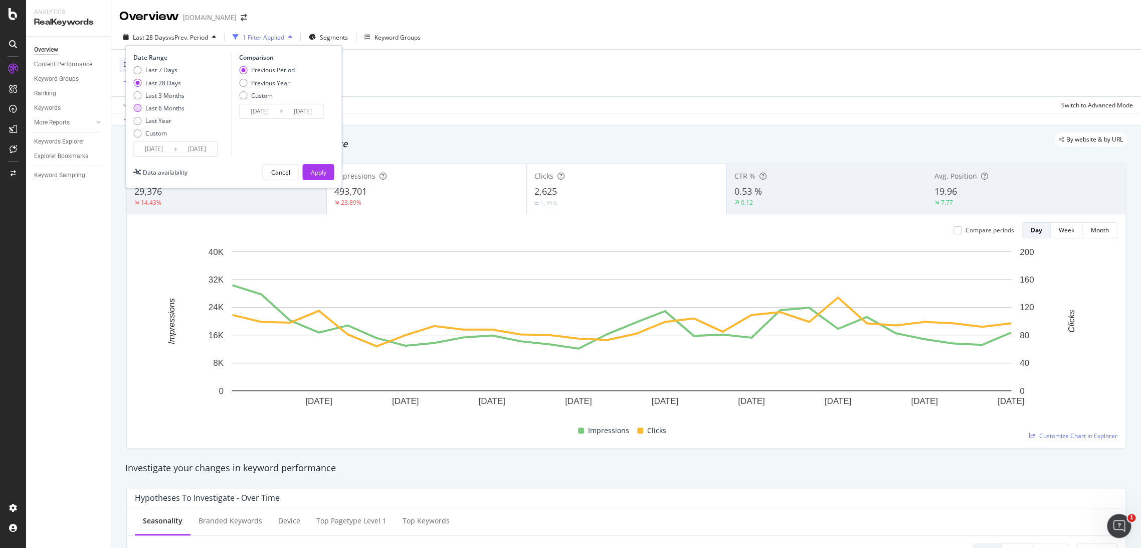
click at [177, 104] on div "Last 6 Months" at bounding box center [164, 108] width 39 height 9
type input "[DATE]"
click at [333, 180] on div "Cancel Apply" at bounding box center [298, 172] width 72 height 16
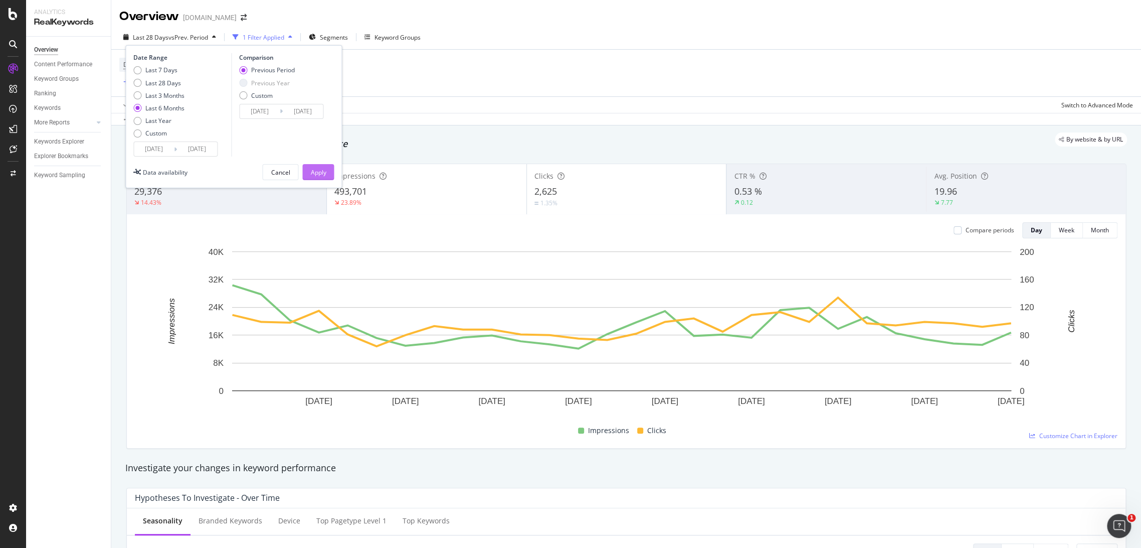
click at [330, 174] on button "Apply" at bounding box center [318, 172] width 32 height 16
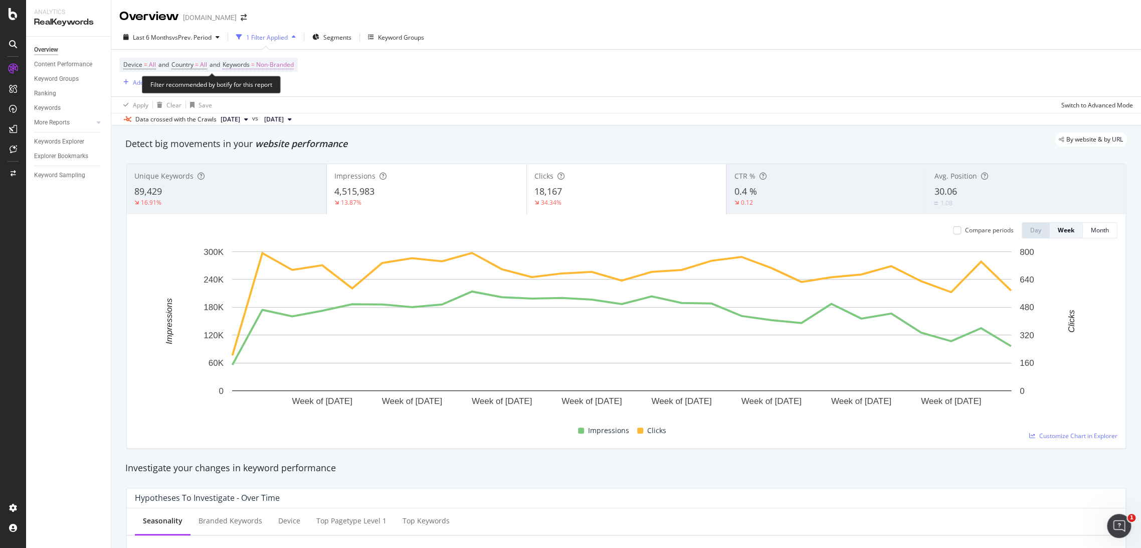
click at [270, 65] on span "Non-Branded" at bounding box center [275, 65] width 38 height 14
click at [284, 92] on div "Non-Branded" at bounding box center [264, 88] width 54 height 15
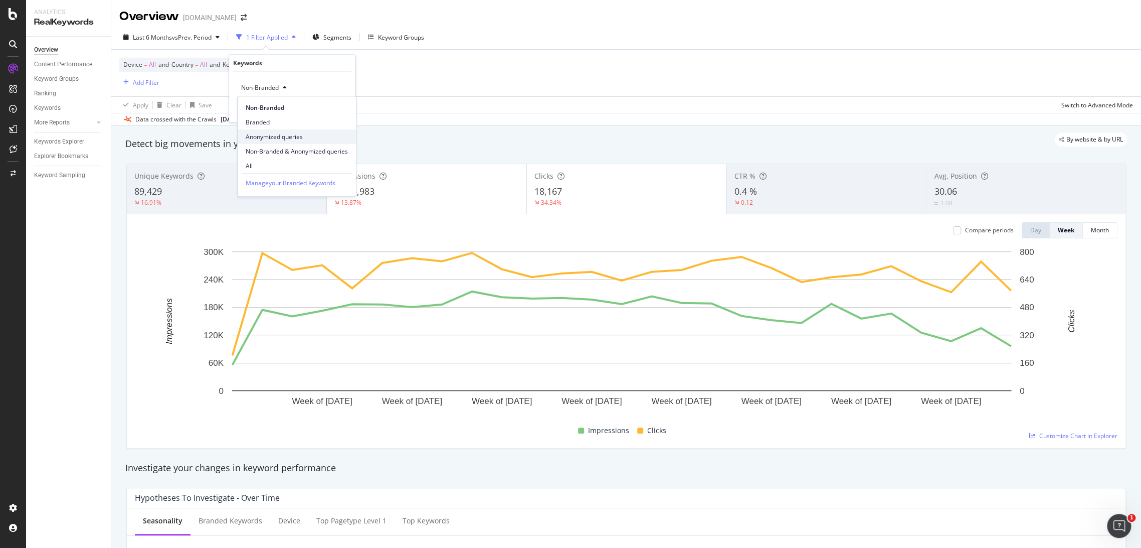
click at [300, 140] on span "Anonymized queries" at bounding box center [297, 136] width 102 height 9
click at [271, 81] on div "Anonymized queries" at bounding box center [273, 88] width 73 height 15
click at [306, 144] on div "Non-Branded & Anonymized queries" at bounding box center [297, 151] width 118 height 15
click at [341, 107] on div "Apply" at bounding box center [348, 109] width 16 height 9
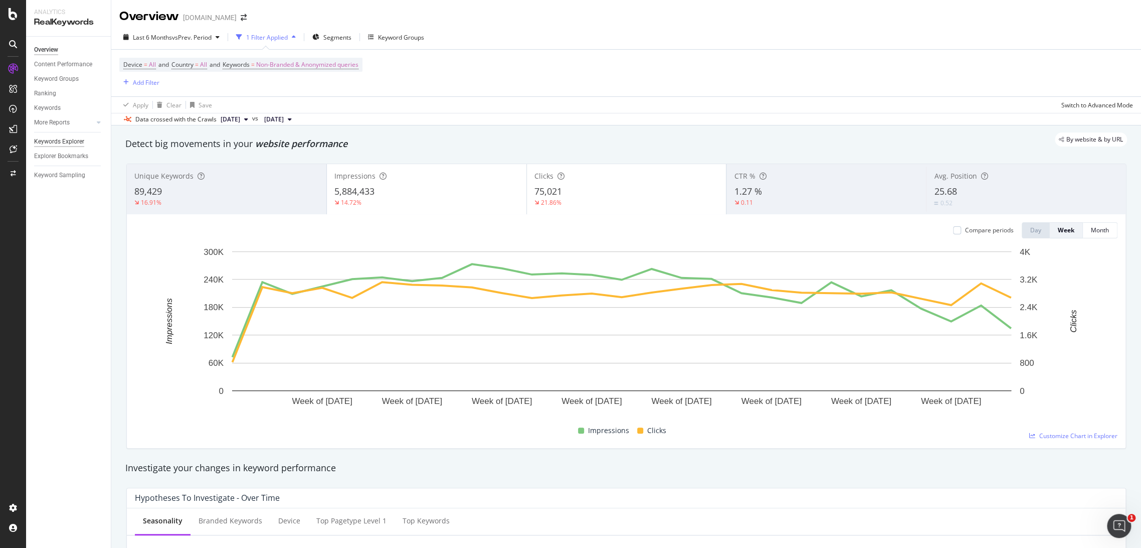
click at [72, 143] on div "Keywords Explorer" at bounding box center [59, 141] width 50 height 11
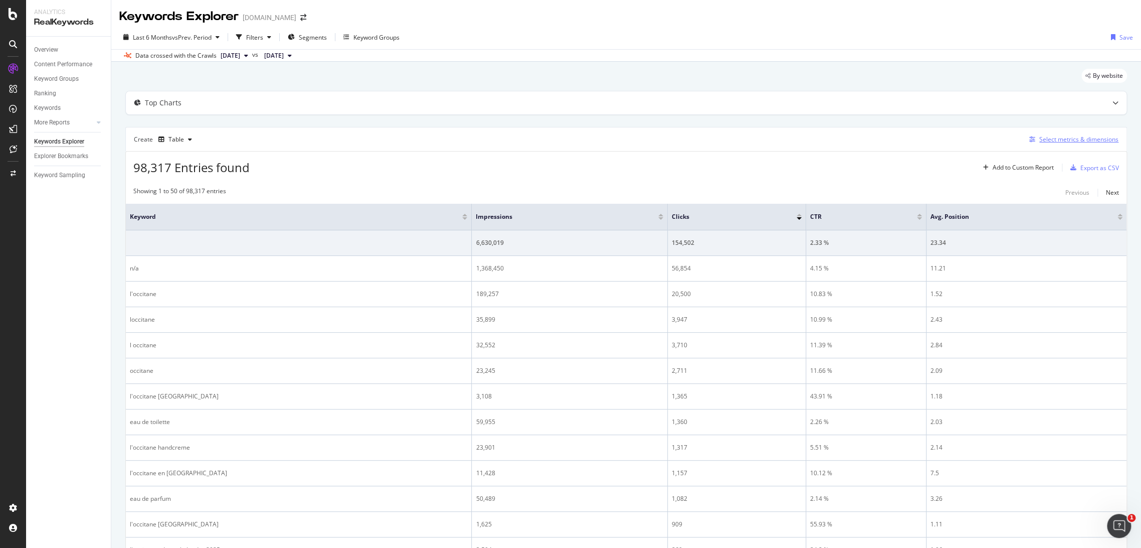
click at [1026, 139] on div "Select metrics & dimensions" at bounding box center [1079, 139] width 79 height 9
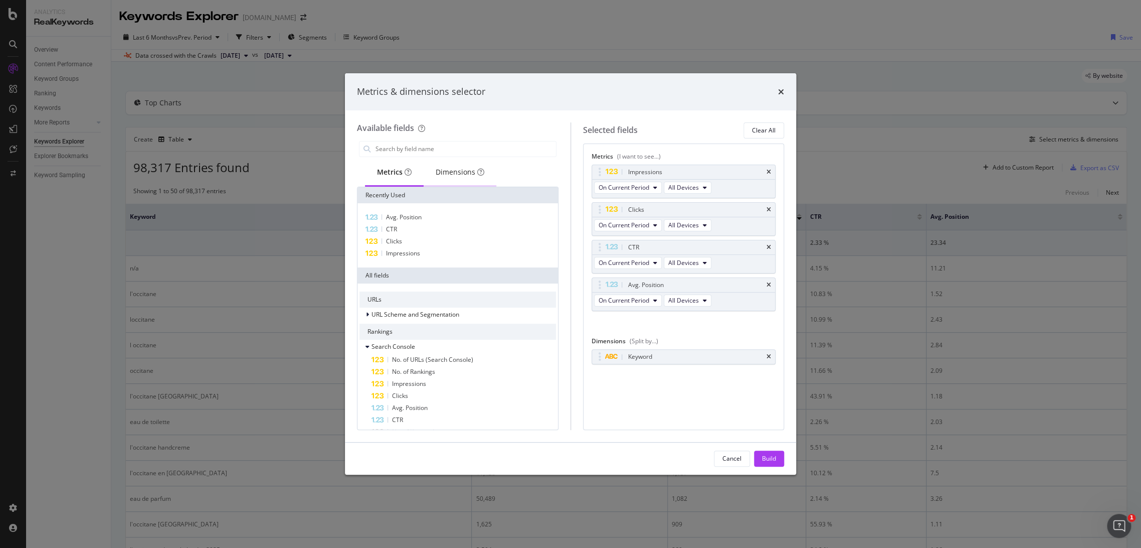
click at [440, 181] on div "Dimensions" at bounding box center [460, 173] width 73 height 28
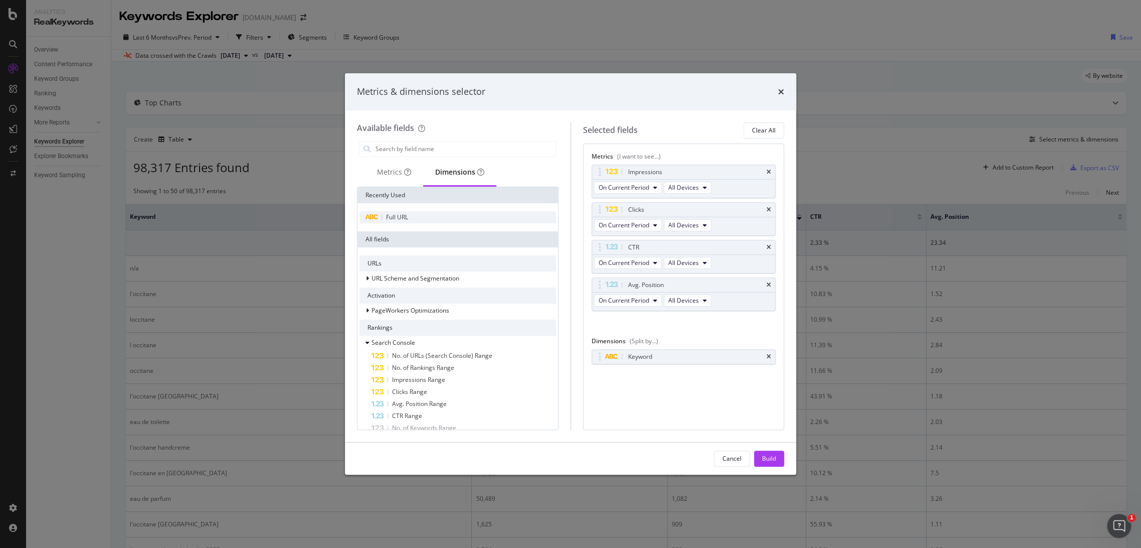
click at [422, 215] on div "Full URL" at bounding box center [458, 217] width 197 height 12
click at [769, 357] on icon "times" at bounding box center [769, 357] width 5 height 6
click at [769, 454] on div "Build" at bounding box center [769, 458] width 14 height 9
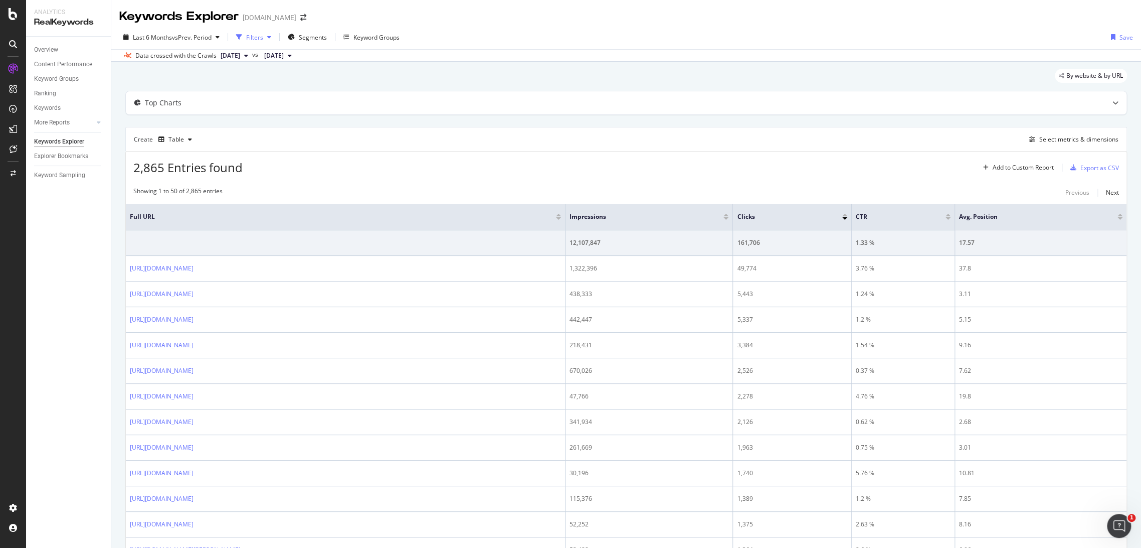
click at [270, 36] on icon "button" at bounding box center [269, 37] width 4 height 6
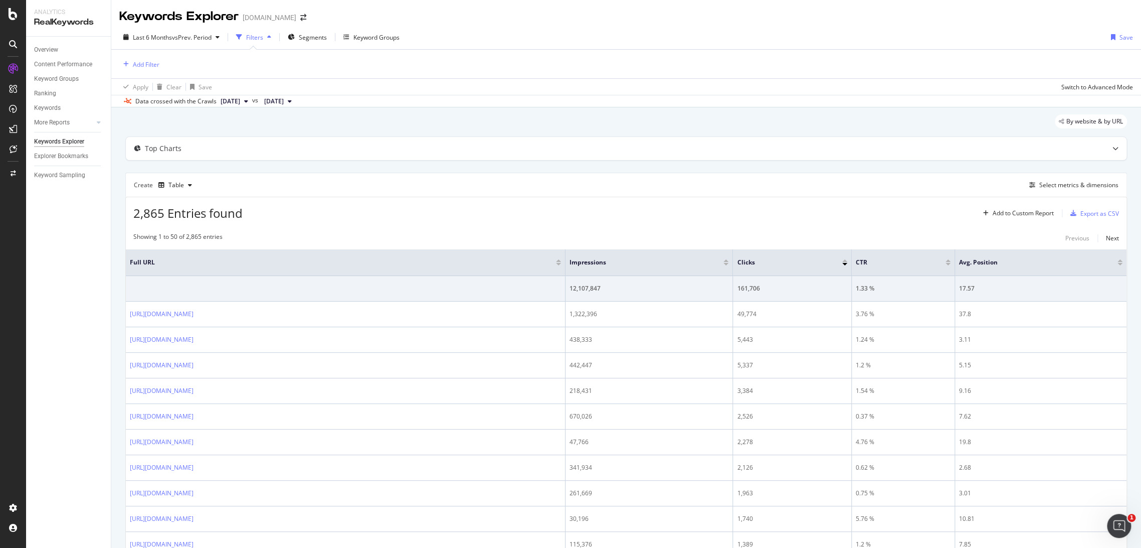
click at [160, 62] on div "Add Filter" at bounding box center [626, 64] width 1014 height 29
click at [150, 66] on div "Add Filter" at bounding box center [146, 64] width 27 height 9
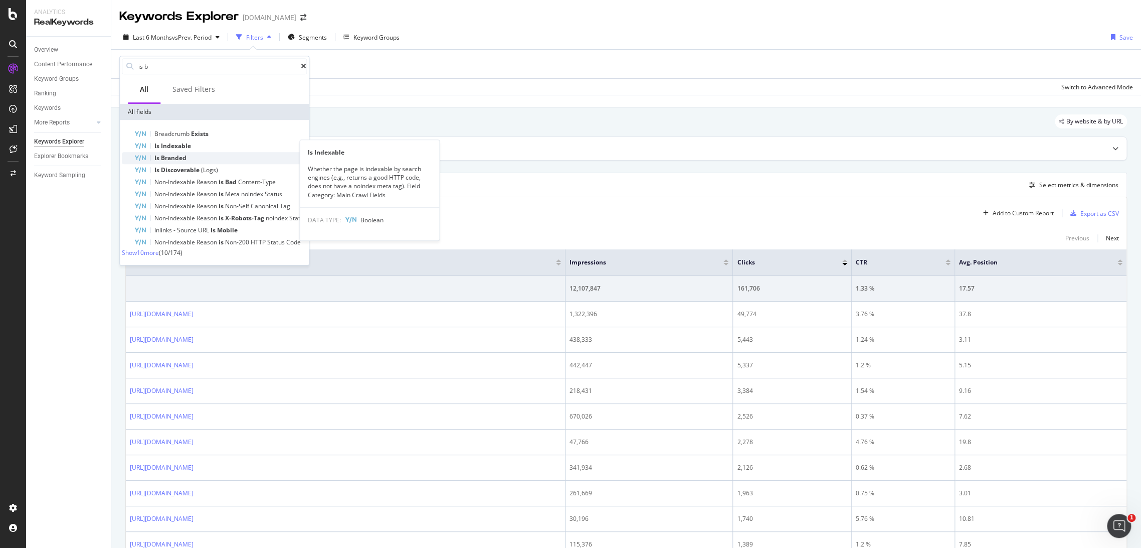
type input "is b"
click at [191, 161] on div "Is Branded" at bounding box center [220, 158] width 173 height 12
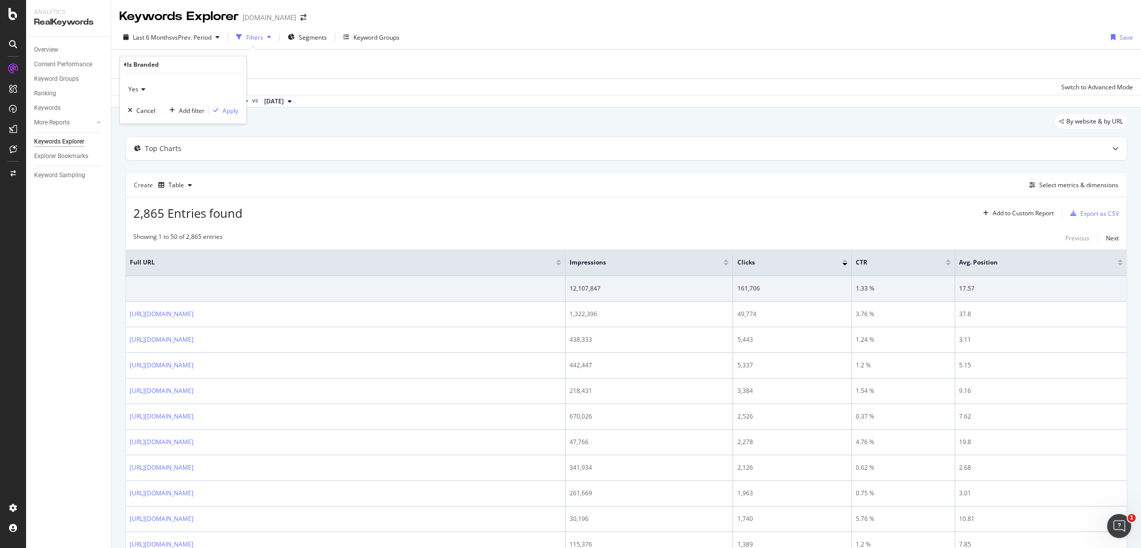
click at [138, 88] on icon at bounding box center [141, 89] width 7 height 6
click at [145, 120] on div "No" at bounding box center [183, 122] width 107 height 13
click at [227, 111] on div "Apply" at bounding box center [231, 110] width 16 height 9
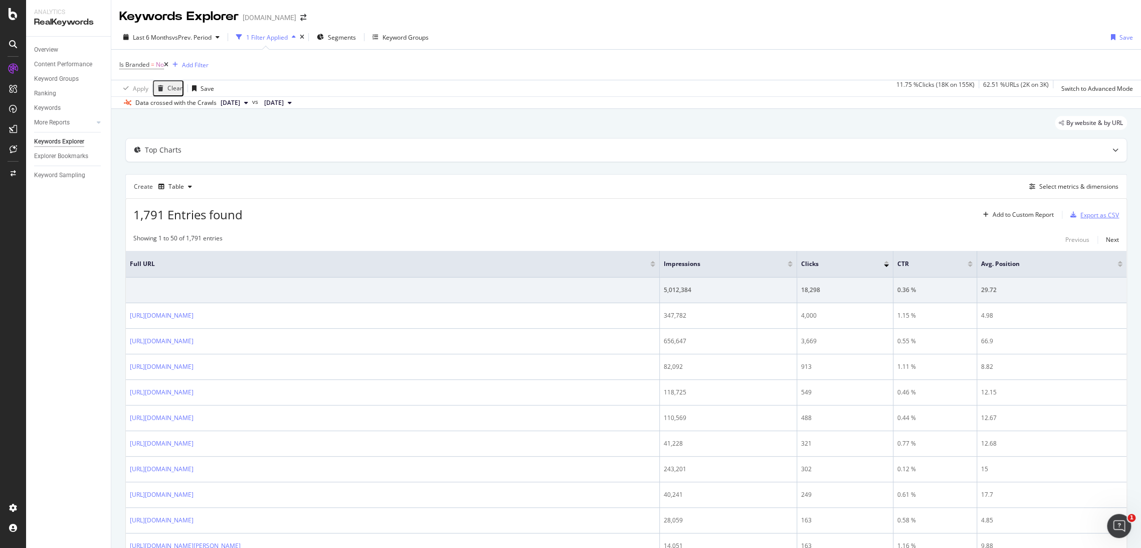
click at [1026, 211] on div "Export as CSV" at bounding box center [1100, 215] width 39 height 9
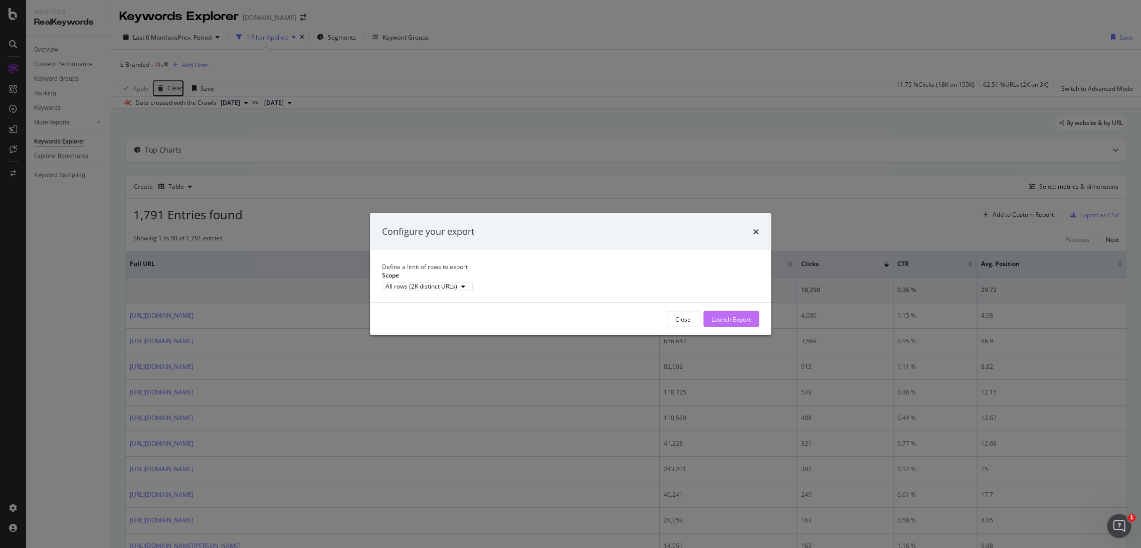
click at [722, 320] on div "Launch Export" at bounding box center [732, 318] width 40 height 15
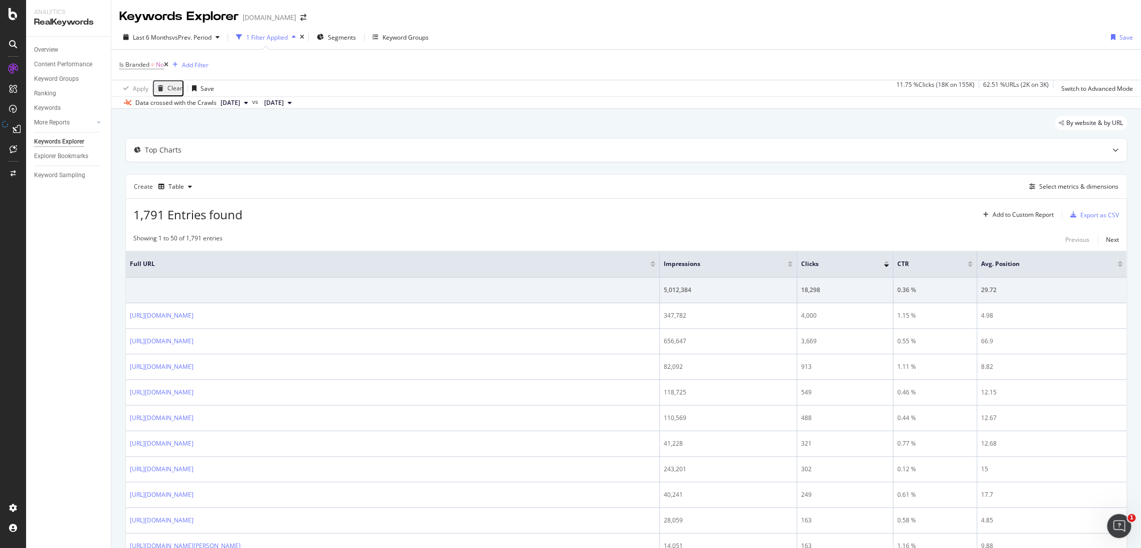
click at [785, 83] on div "Apply Clear Save 11.75 % Clicks ( 18K on 155K ) 62.51 % URLs ( 2K on 3K ) Switc…" at bounding box center [626, 88] width 1030 height 17
click at [626, 126] on div "By website & by URL" at bounding box center [626, 127] width 1002 height 22
